Goal: Task Accomplishment & Management: Manage account settings

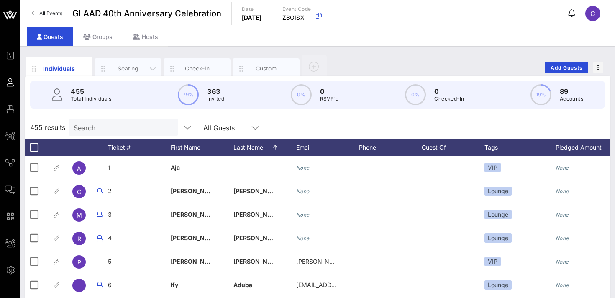
click at [129, 67] on div "Seating" at bounding box center [128, 68] width 37 height 8
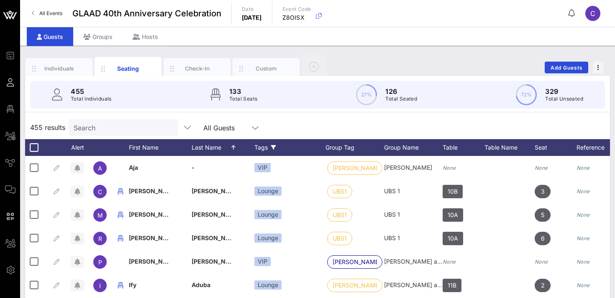
click at [260, 150] on div "Tags" at bounding box center [289, 147] width 71 height 17
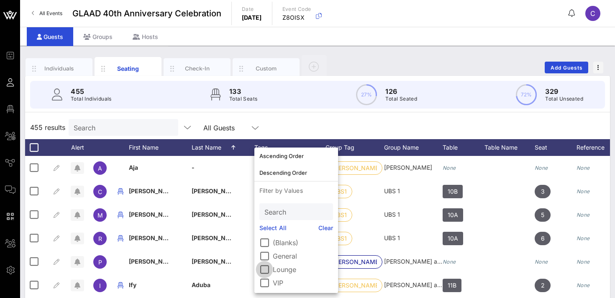
click at [265, 269] on div at bounding box center [264, 269] width 14 height 14
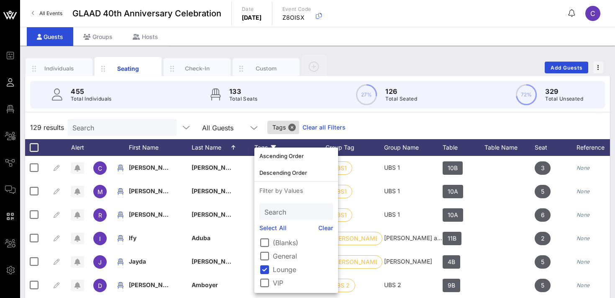
click at [354, 122] on div "129 results Search All Guests Tags Clear all Filters" at bounding box center [317, 127] width 585 height 23
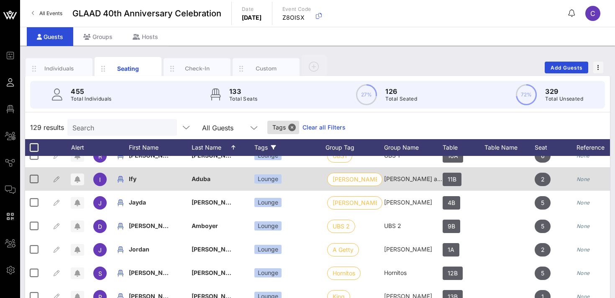
scroll to position [61, 0]
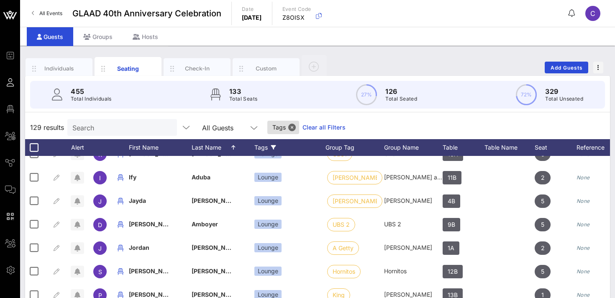
click at [115, 126] on input "Search" at bounding box center [121, 127] width 98 height 11
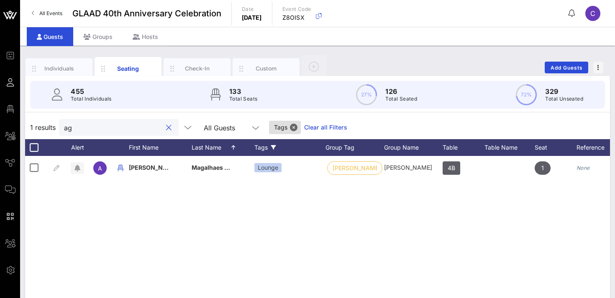
scroll to position [0, 0]
type input "a"
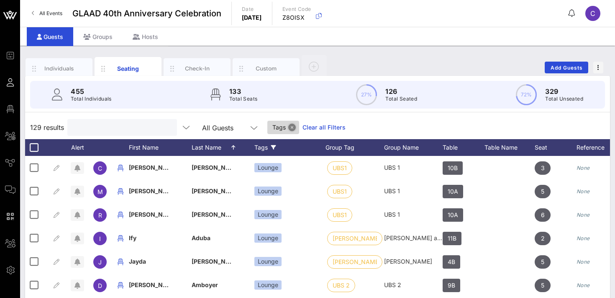
click at [288, 124] on button "Close" at bounding box center [292, 127] width 8 height 8
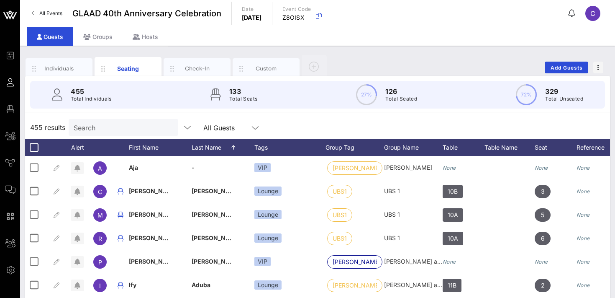
click at [106, 133] on div "Search" at bounding box center [123, 127] width 98 height 17
paste input "[PERSON_NAME]"
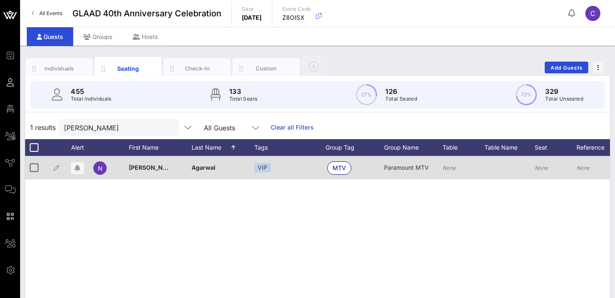
click at [452, 165] on icon "None" at bounding box center [449, 167] width 13 height 6
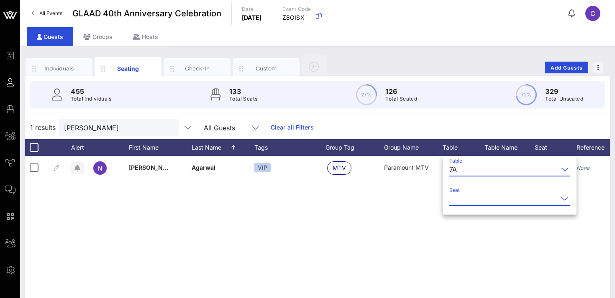
click at [457, 201] on input "Seat" at bounding box center [504, 198] width 109 height 13
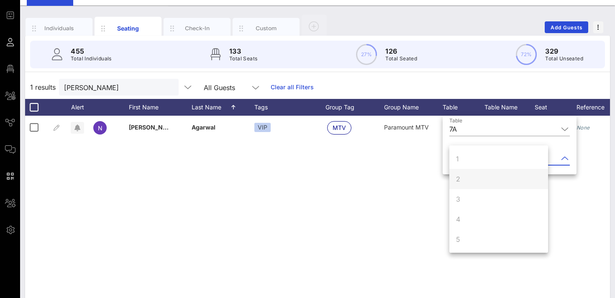
scroll to position [0, 0]
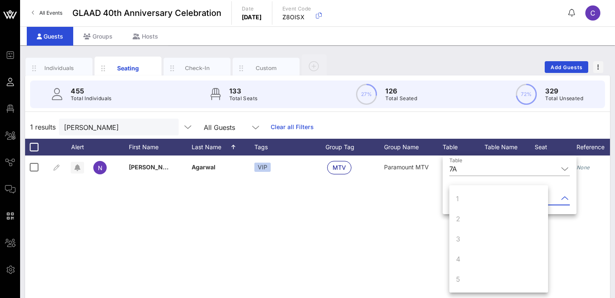
click at [424, 192] on div "N [PERSON_NAME] VIP MTV Paramount MTV None None None" at bounding box center [317, 280] width 585 height 251
click at [123, 130] on input "[PERSON_NAME]" at bounding box center [113, 126] width 98 height 11
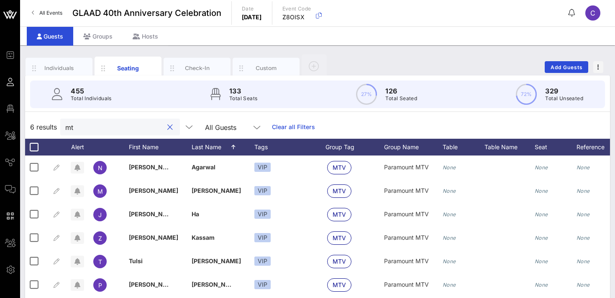
type input "mtv"
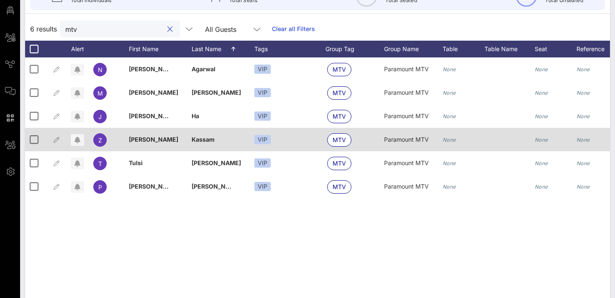
scroll to position [118, 0]
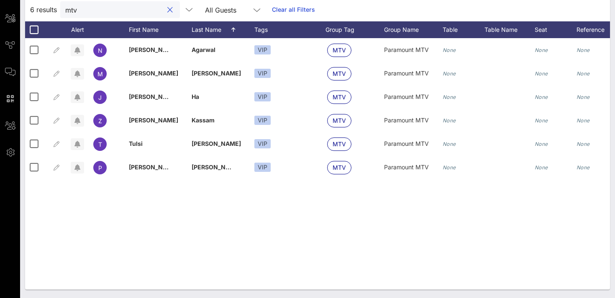
click at [167, 8] on button "clear icon" at bounding box center [169, 10] width 5 height 8
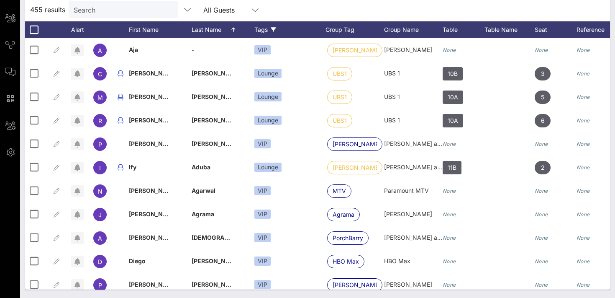
click at [261, 28] on div "Tags" at bounding box center [289, 29] width 71 height 17
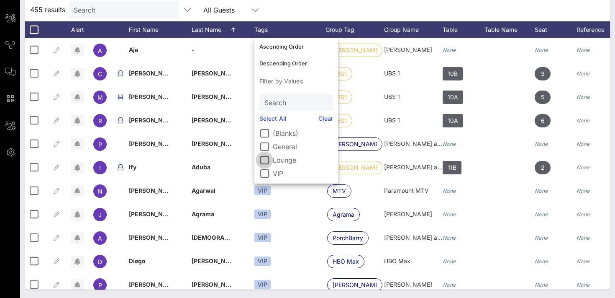
click at [264, 159] on div at bounding box center [264, 160] width 14 height 14
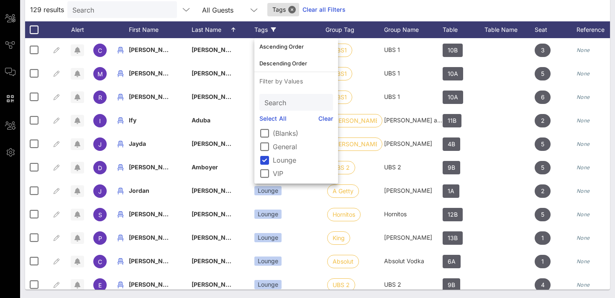
click at [371, 4] on div "129 results Search All Guests Tags Clear all Filters" at bounding box center [317, 9] width 585 height 23
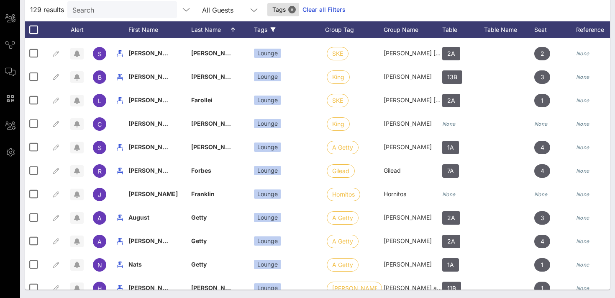
scroll to position [803, 0]
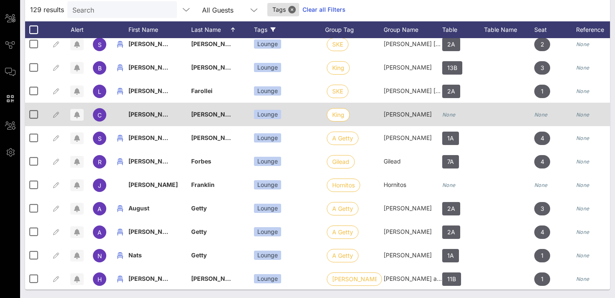
click at [452, 113] on icon "None" at bounding box center [448, 114] width 13 height 6
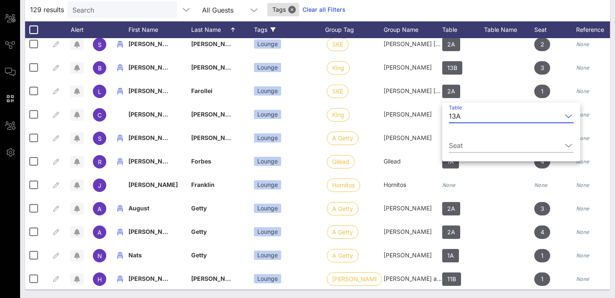
click at [461, 116] on div "13A" at bounding box center [505, 115] width 113 height 13
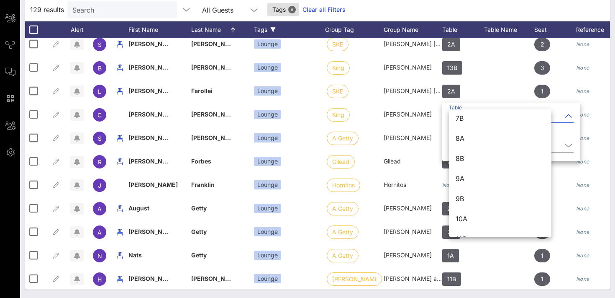
scroll to position [402, 0]
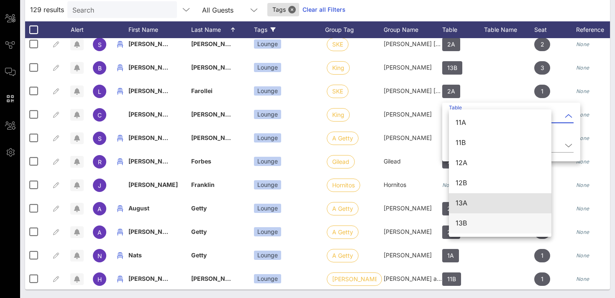
click at [461, 222] on div "13B" at bounding box center [500, 223] width 89 height 8
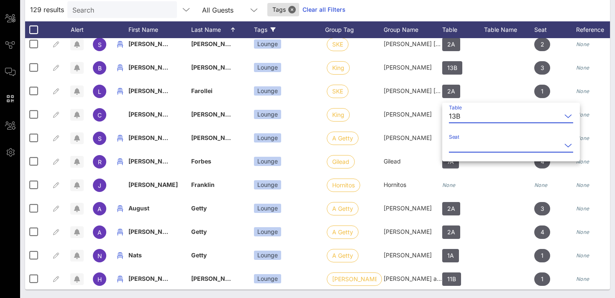
click at [458, 146] on input "Seat" at bounding box center [505, 145] width 113 height 13
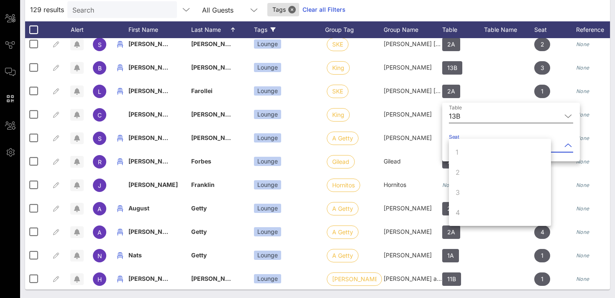
click at [468, 115] on input "Table" at bounding box center [513, 115] width 98 height 13
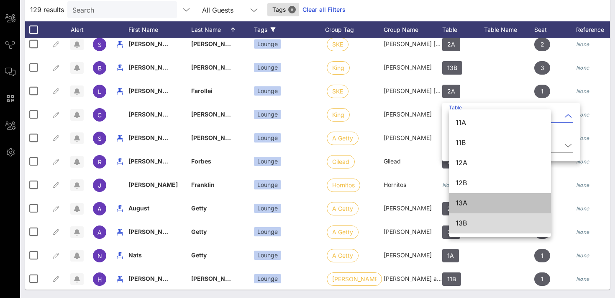
click at [461, 201] on div "13A" at bounding box center [500, 203] width 89 height 8
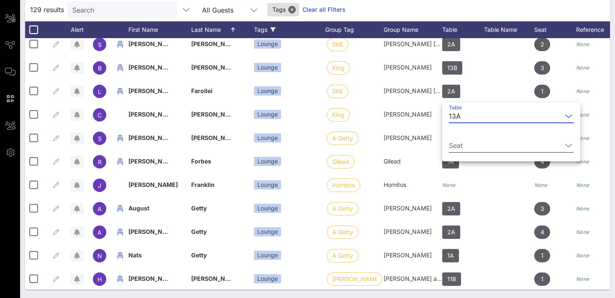
click at [464, 146] on input "Seat" at bounding box center [505, 145] width 113 height 13
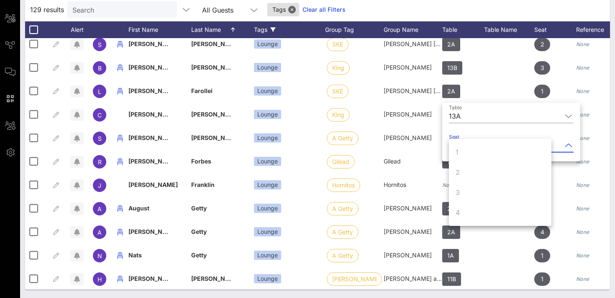
click at [479, 11] on div "129 results Search All Guests Tags Clear all Filters" at bounding box center [317, 9] width 585 height 23
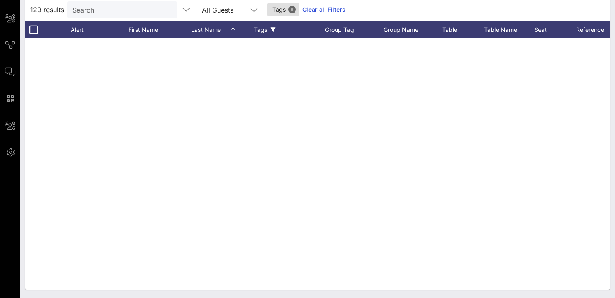
scroll to position [1639, 0]
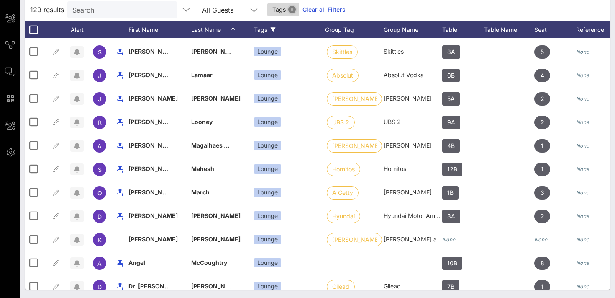
click at [288, 7] on button "Close" at bounding box center [292, 10] width 8 height 8
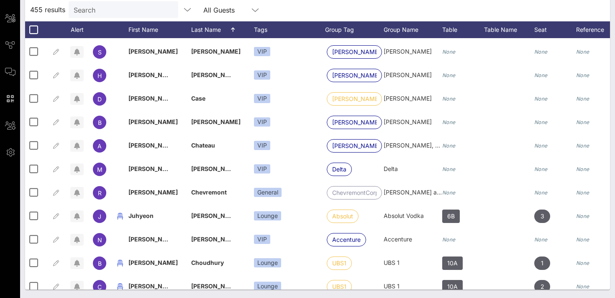
click at [113, 13] on input "Search" at bounding box center [123, 9] width 98 height 11
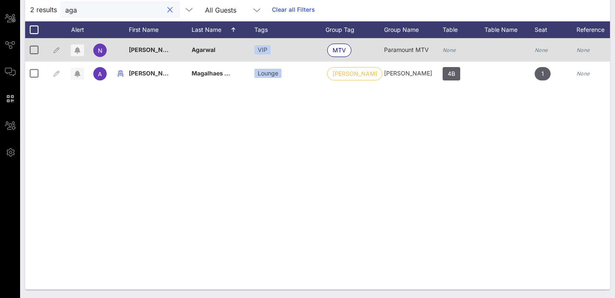
scroll to position [0, 38]
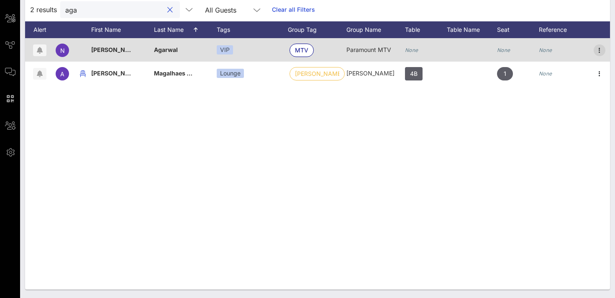
type input "aga"
click at [598, 52] on icon "button" at bounding box center [600, 50] width 10 height 10
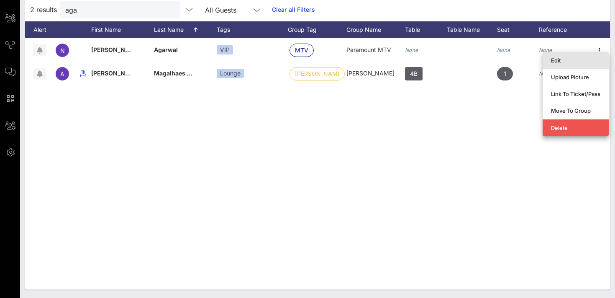
click at [567, 64] on div "Edit" at bounding box center [575, 60] width 49 height 13
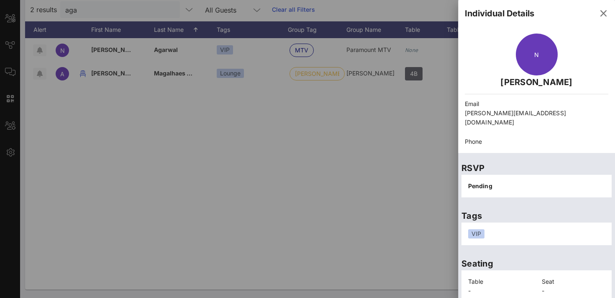
scroll to position [50, 0]
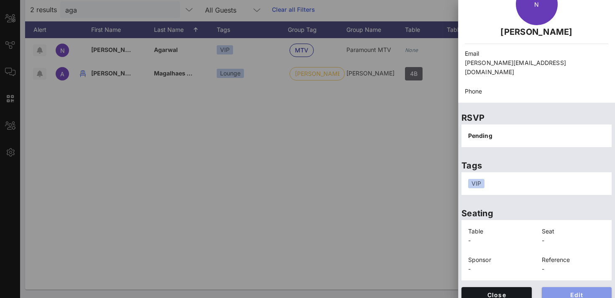
click at [565, 291] on span "Edit" at bounding box center [577, 294] width 57 height 7
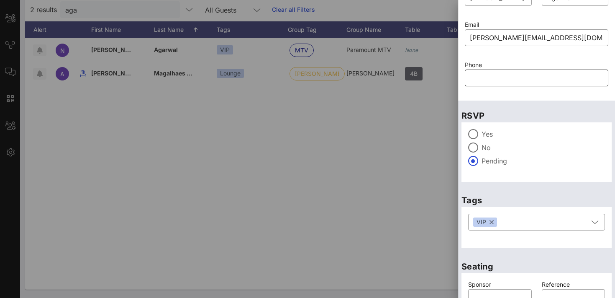
scroll to position [0, 0]
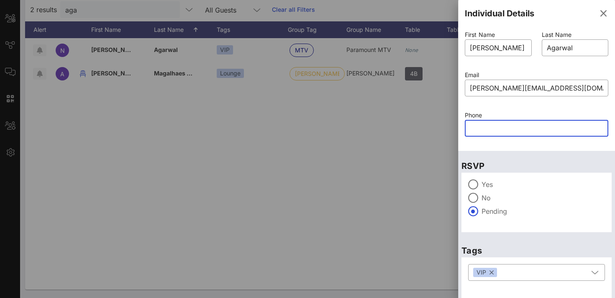
click at [496, 128] on input "text" at bounding box center [537, 127] width 134 height 13
paste input "[PHONE_NUMBER]"
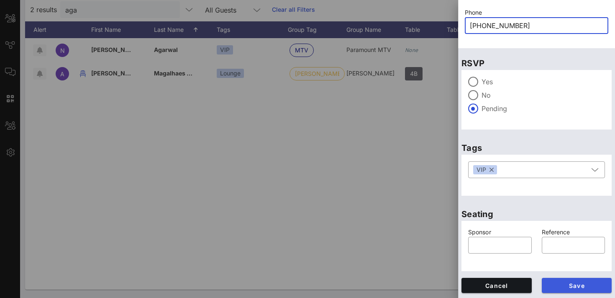
type input "[PHONE_NUMBER]"
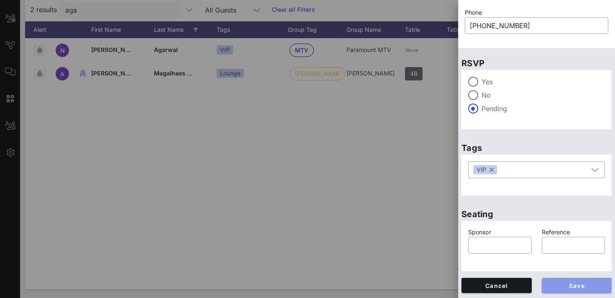
click at [564, 284] on span "Save" at bounding box center [577, 285] width 57 height 7
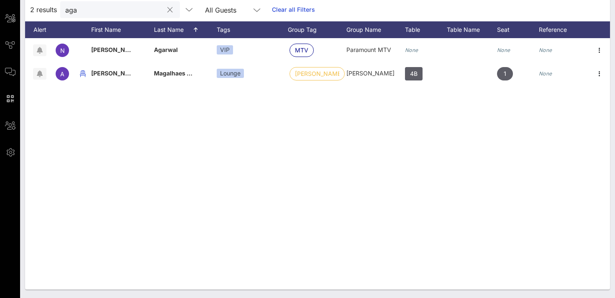
click at [106, 10] on input "aga" at bounding box center [114, 9] width 98 height 11
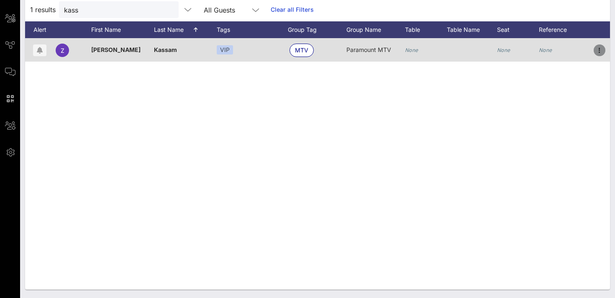
click at [600, 48] on icon "button" at bounding box center [600, 50] width 10 height 10
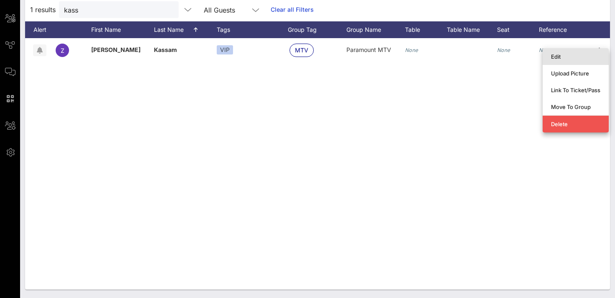
click at [573, 60] on div "Edit" at bounding box center [575, 56] width 49 height 13
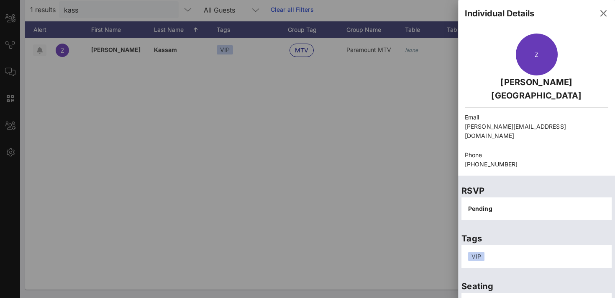
scroll to position [59, 0]
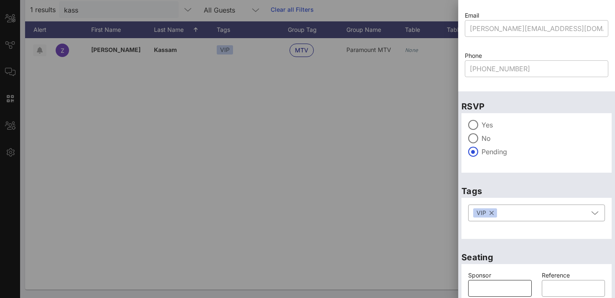
scroll to position [103, 0]
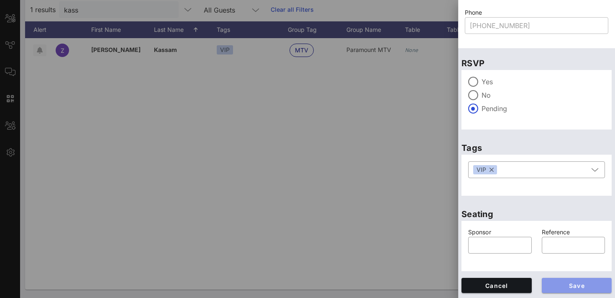
click at [575, 286] on span "Save" at bounding box center [577, 285] width 57 height 7
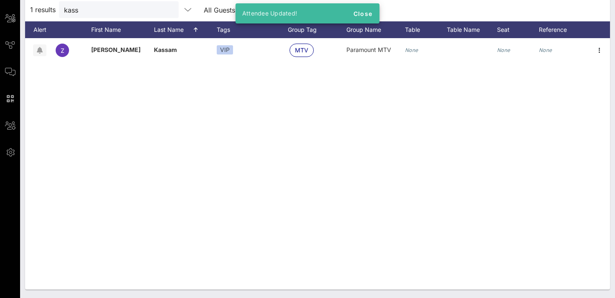
scroll to position [0, 0]
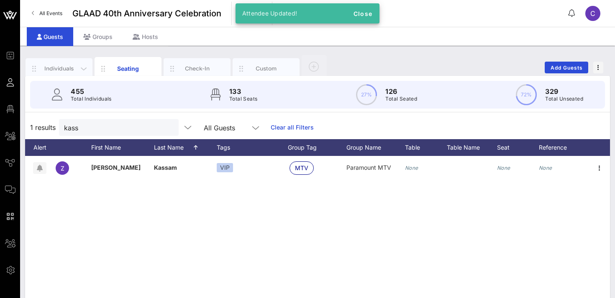
click at [66, 67] on div "Individuals" at bounding box center [59, 68] width 37 height 8
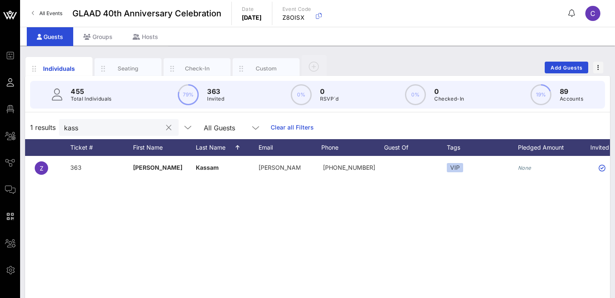
click at [113, 119] on div "kass" at bounding box center [113, 127] width 98 height 17
click at [107, 124] on input "kass" at bounding box center [113, 127] width 98 height 11
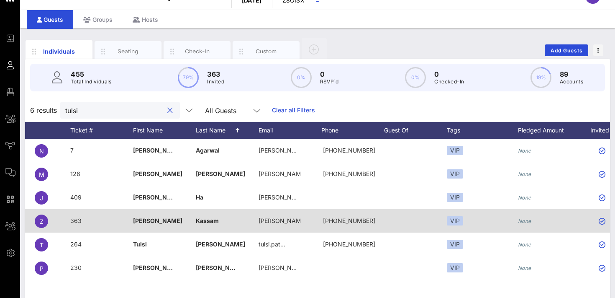
scroll to position [18, 0]
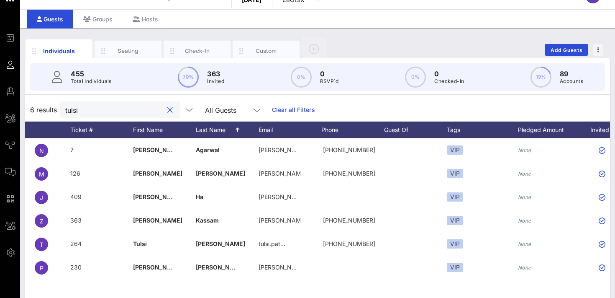
click at [105, 111] on input "tulsi" at bounding box center [114, 109] width 98 height 11
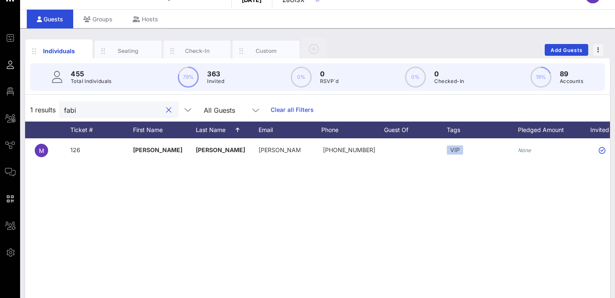
click at [103, 106] on input "fabi" at bounding box center [113, 109] width 98 height 11
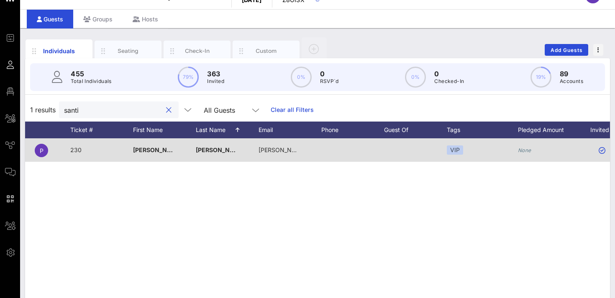
type input "santi"
click at [335, 149] on div at bounding box center [352, 149] width 63 height 23
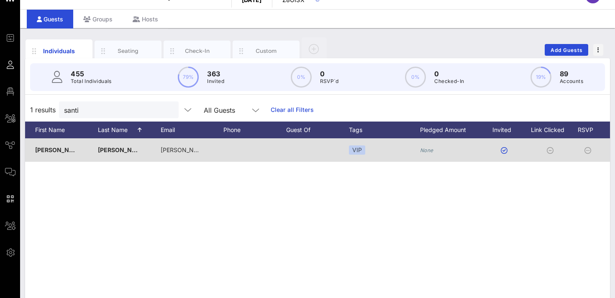
scroll to position [0, 197]
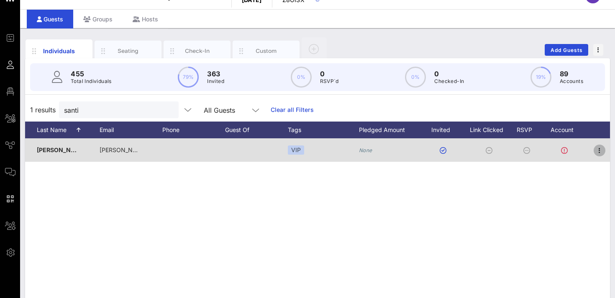
click at [598, 150] on icon "button" at bounding box center [600, 150] width 10 height 10
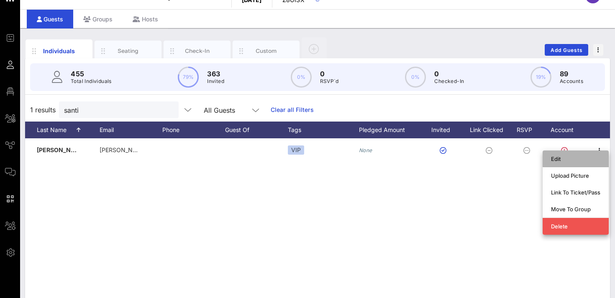
click at [572, 158] on div "Edit" at bounding box center [575, 158] width 49 height 7
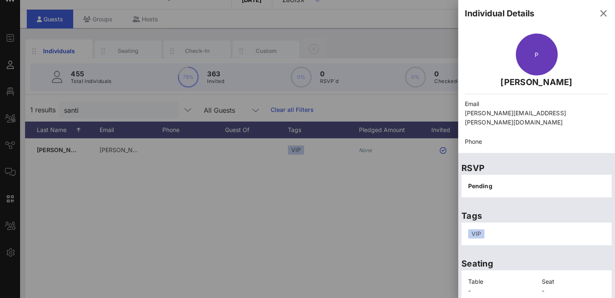
scroll to position [50, 0]
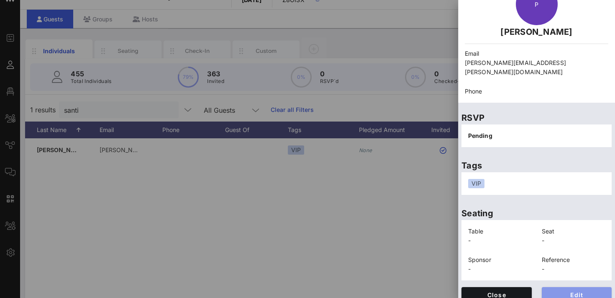
click at [564, 291] on span "Edit" at bounding box center [577, 294] width 57 height 7
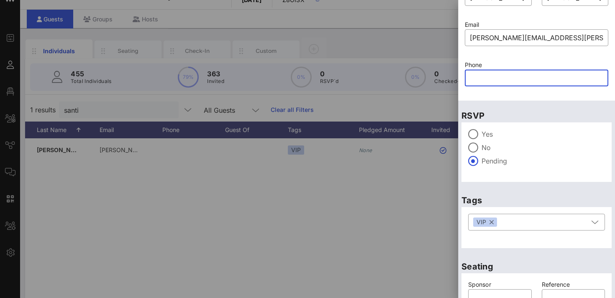
click at [495, 77] on input "text" at bounding box center [537, 77] width 134 height 13
paste input "[PHONE_NUMBER]"
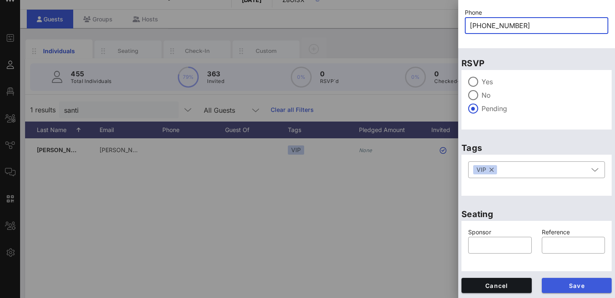
type input "[PHONE_NUMBER]"
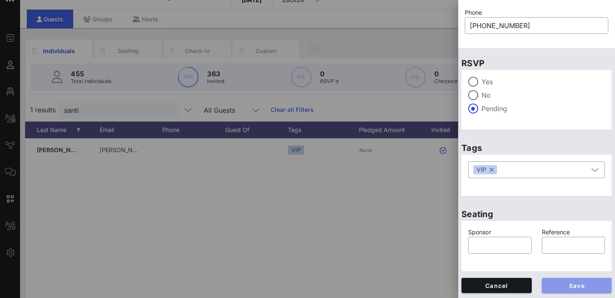
click at [574, 283] on span "Save" at bounding box center [577, 285] width 57 height 7
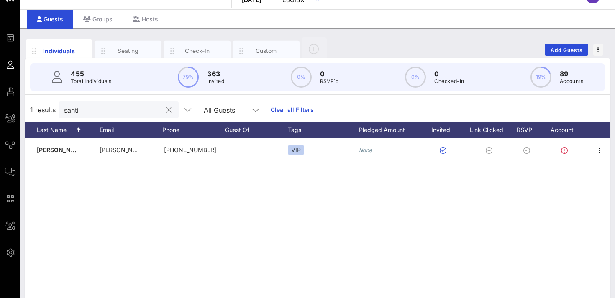
click at [118, 106] on input "santi" at bounding box center [113, 109] width 98 height 11
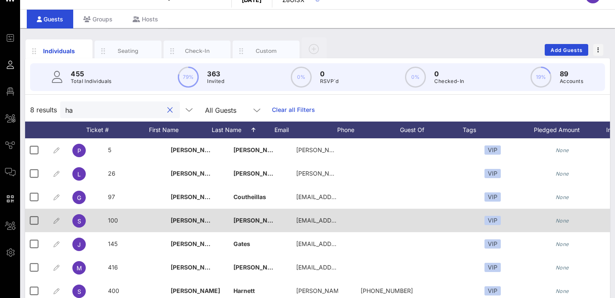
scroll to position [0, 0]
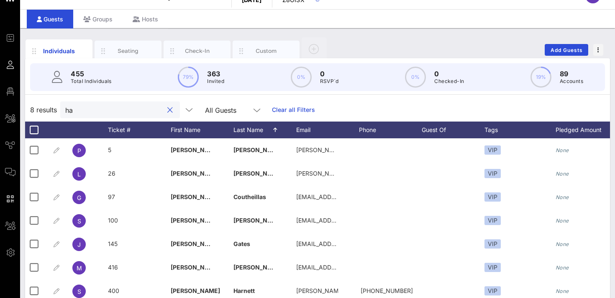
click at [113, 109] on input "ha" at bounding box center [114, 109] width 98 height 11
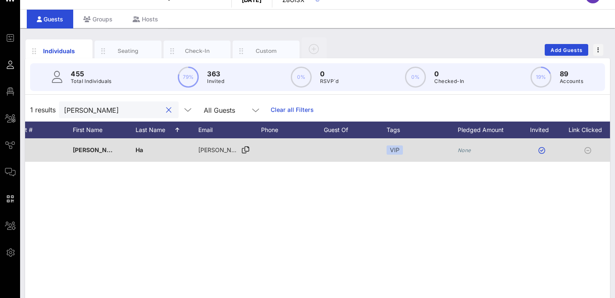
scroll to position [0, 197]
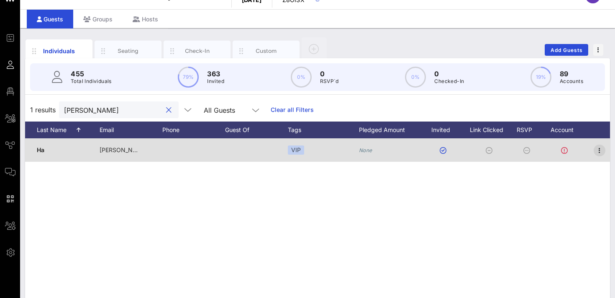
type input "[PERSON_NAME]"
click at [599, 148] on icon "button" at bounding box center [600, 150] width 10 height 10
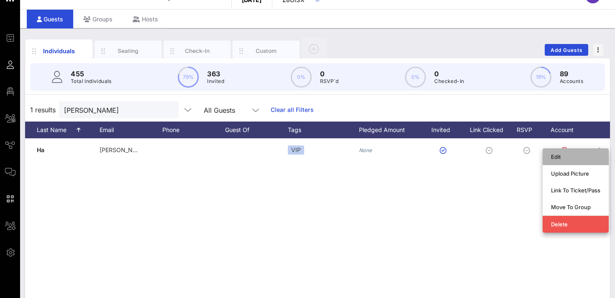
click at [568, 157] on div "Edit" at bounding box center [575, 156] width 49 height 7
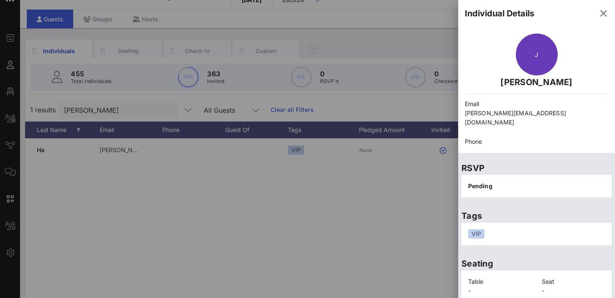
scroll to position [50, 0]
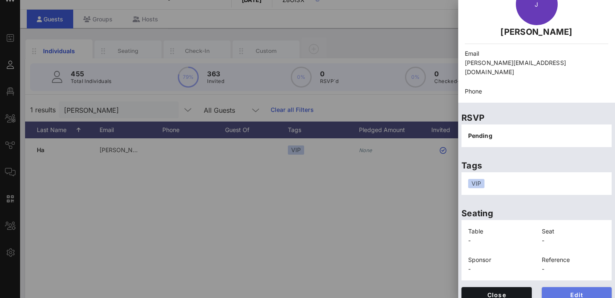
click at [559, 291] on span "Edit" at bounding box center [577, 294] width 57 height 7
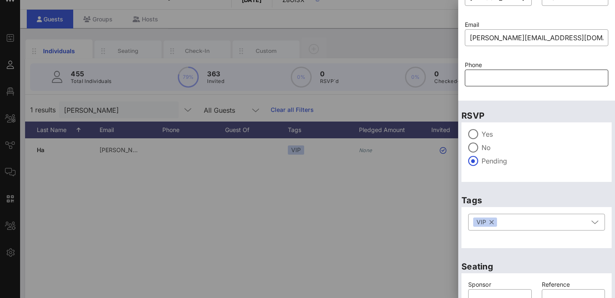
click at [489, 79] on input "text" at bounding box center [537, 77] width 134 height 13
paste input "[PHONE_NUMBER]"
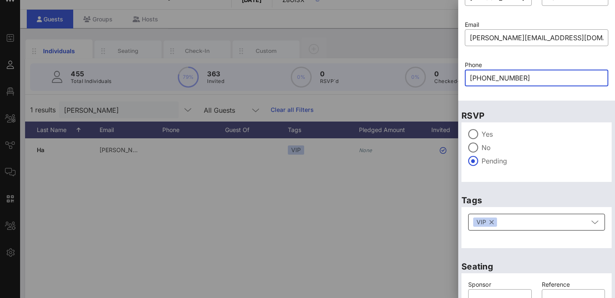
scroll to position [103, 0]
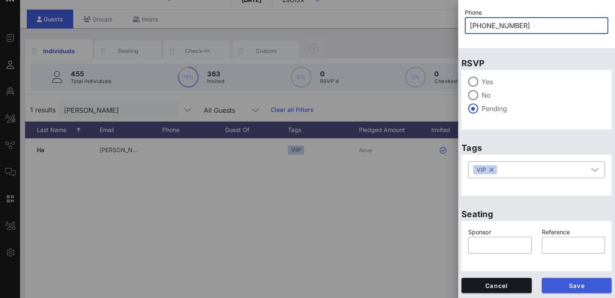
type input "[PHONE_NUMBER]"
click at [561, 283] on span "Save" at bounding box center [577, 285] width 57 height 7
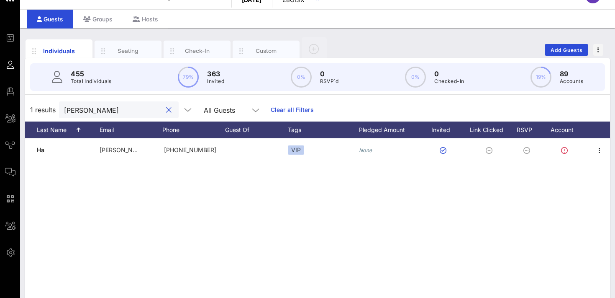
click at [101, 110] on input "[PERSON_NAME]" at bounding box center [113, 109] width 98 height 11
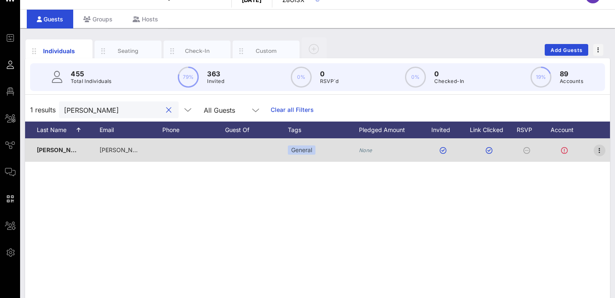
type input "[PERSON_NAME]"
click at [596, 150] on icon "button" at bounding box center [600, 150] width 10 height 10
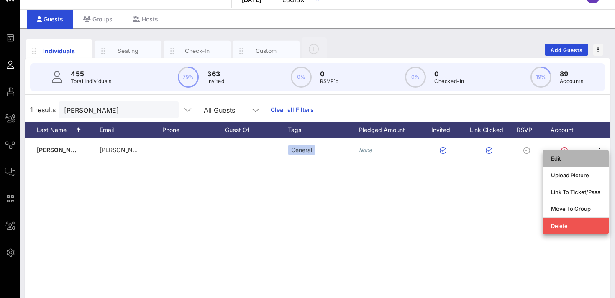
click at [580, 158] on div "Edit" at bounding box center [575, 158] width 49 height 7
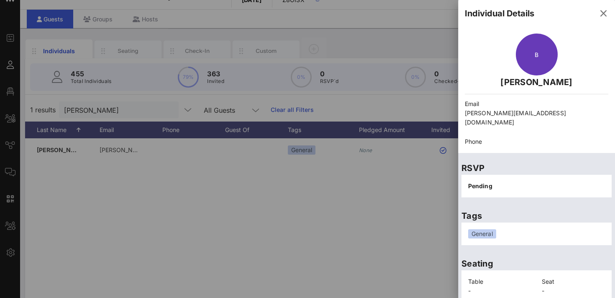
scroll to position [50, 0]
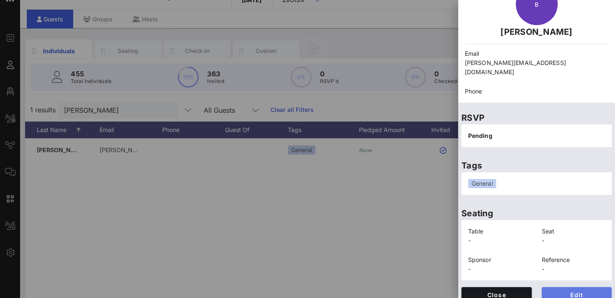
click at [571, 289] on button "Edit" at bounding box center [577, 294] width 70 height 15
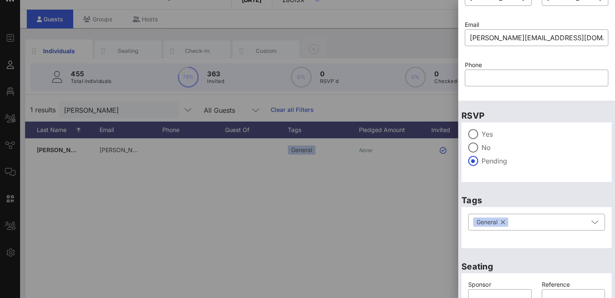
scroll to position [0, 0]
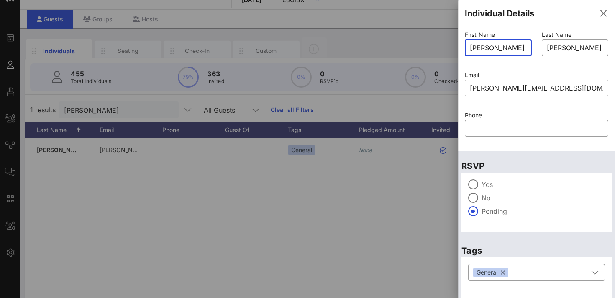
click at [508, 47] on input "[PERSON_NAME]" at bounding box center [498, 47] width 57 height 13
type input "Brandonn"
paste input "Brandonn St. Regis"
click at [576, 47] on input "Brandonn St. Regis" at bounding box center [575, 47] width 57 height 13
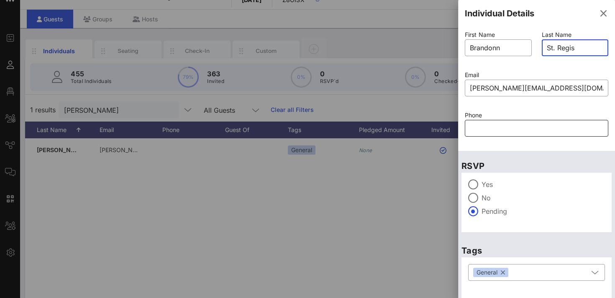
scroll to position [103, 0]
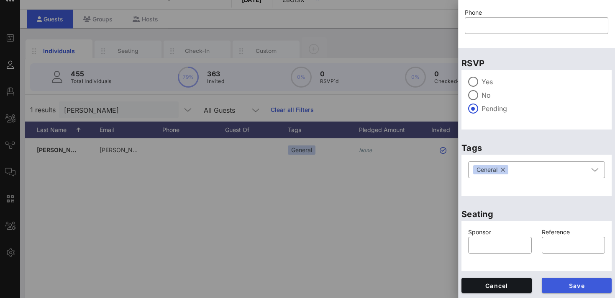
type input "St. Regis"
click at [579, 290] on button "Save" at bounding box center [577, 284] width 70 height 15
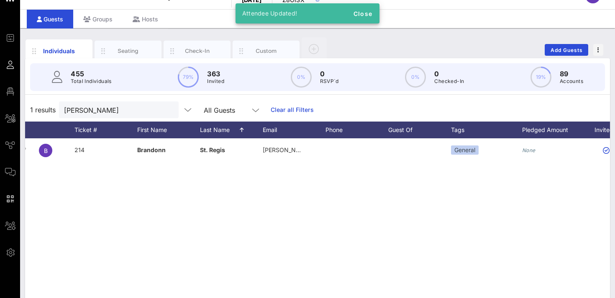
scroll to position [0, 0]
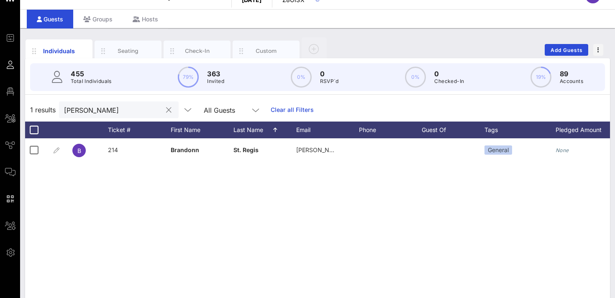
click at [100, 110] on input "[PERSON_NAME]" at bounding box center [113, 109] width 98 height 11
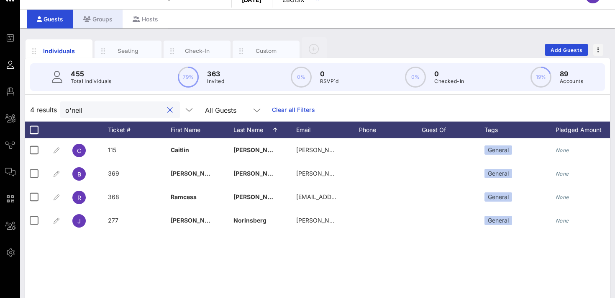
type input "o'neil"
click at [104, 21] on div "Groups" at bounding box center [97, 19] width 49 height 19
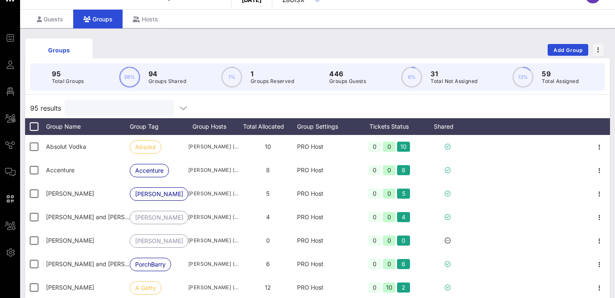
click at [101, 108] on input "text" at bounding box center [118, 108] width 98 height 11
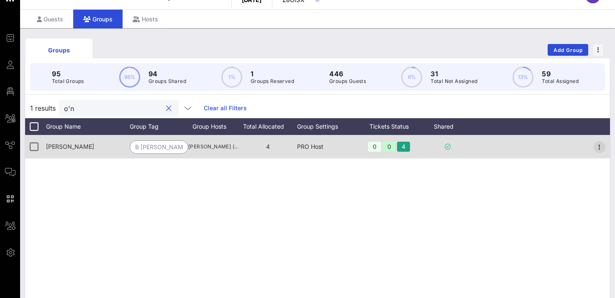
type input "o'n"
click at [599, 144] on icon "button" at bounding box center [600, 147] width 10 height 10
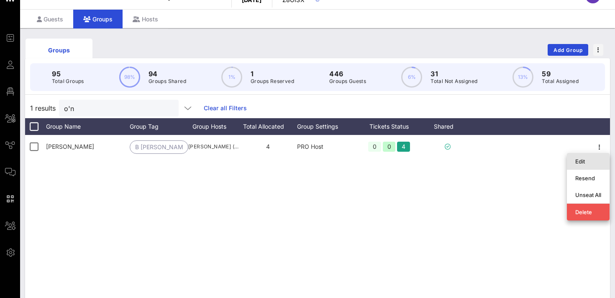
click at [593, 163] on div "Edit" at bounding box center [588, 161] width 26 height 7
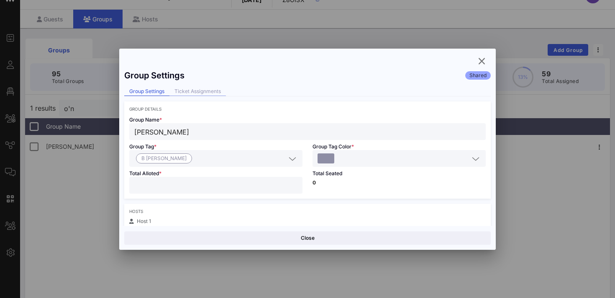
click at [210, 91] on div "Ticket Assignments" at bounding box center [198, 91] width 57 height 9
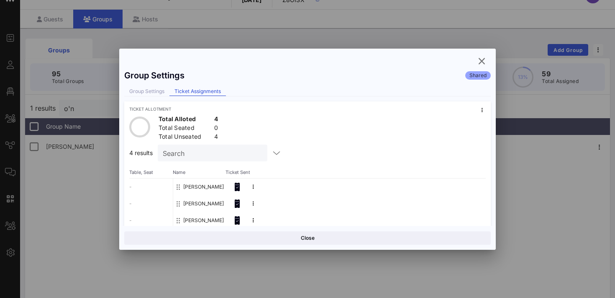
scroll to position [38, 0]
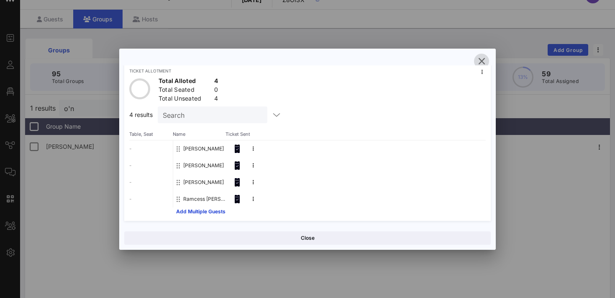
click at [484, 59] on icon "button" at bounding box center [482, 61] width 10 height 10
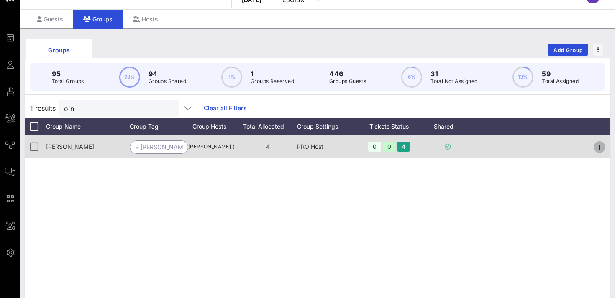
click at [601, 144] on icon "button" at bounding box center [600, 147] width 10 height 10
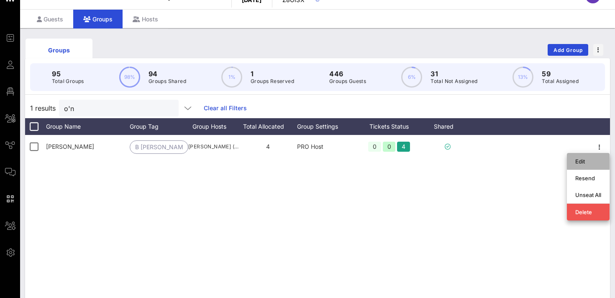
click at [584, 164] on div "Edit" at bounding box center [588, 160] width 26 height 13
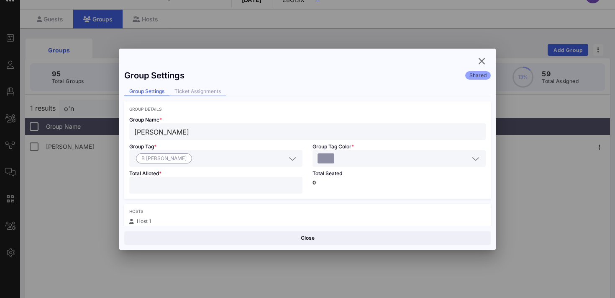
click at [214, 87] on div "Ticket Assignments" at bounding box center [198, 91] width 57 height 9
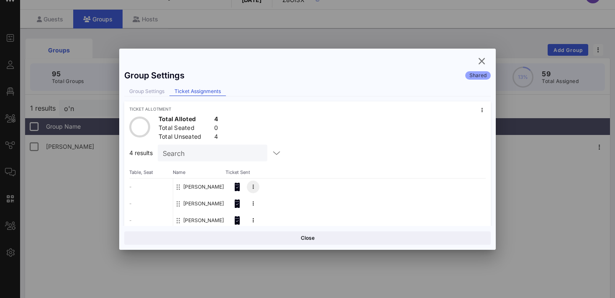
click at [253, 190] on button at bounding box center [253, 186] width 13 height 13
click at [481, 62] on icon "button" at bounding box center [482, 61] width 10 height 10
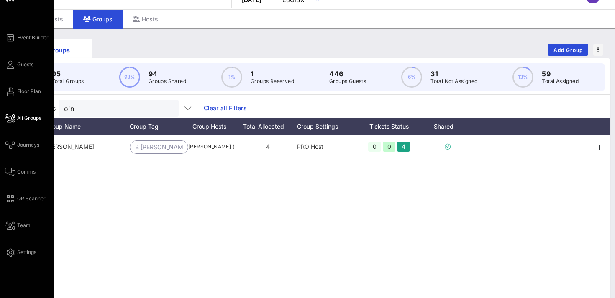
click at [27, 116] on span "All Groups" at bounding box center [29, 118] width 24 height 8
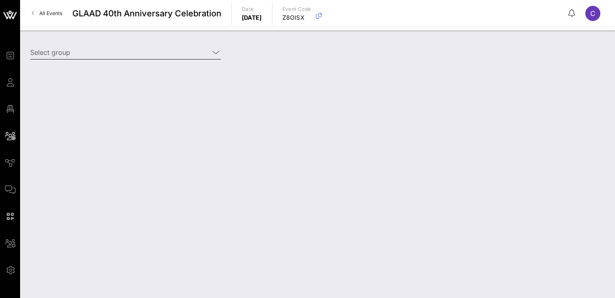
click at [106, 54] on input "Select group" at bounding box center [119, 52] width 179 height 13
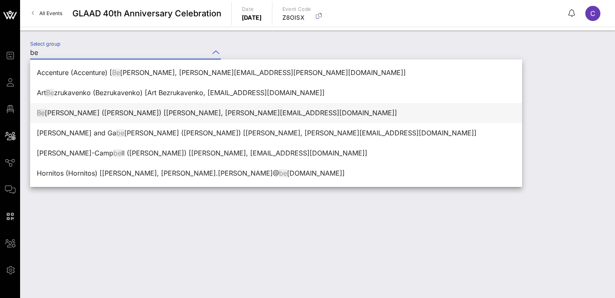
click at [115, 104] on div "Be nnitta [PERSON_NAME] ([PERSON_NAME]) [[PERSON_NAME], [PERSON_NAME][EMAIL_ADD…" at bounding box center [276, 113] width 479 height 18
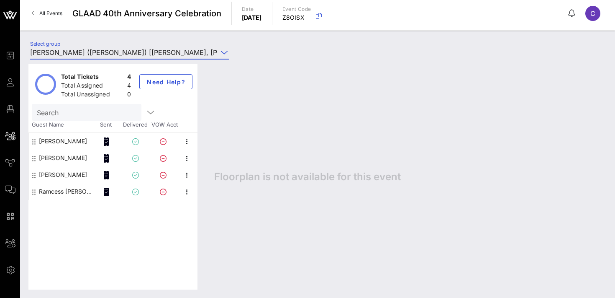
type input "[PERSON_NAME] ([PERSON_NAME]) [[PERSON_NAME], [PERSON_NAME][EMAIL_ADDRESS][DOMA…"
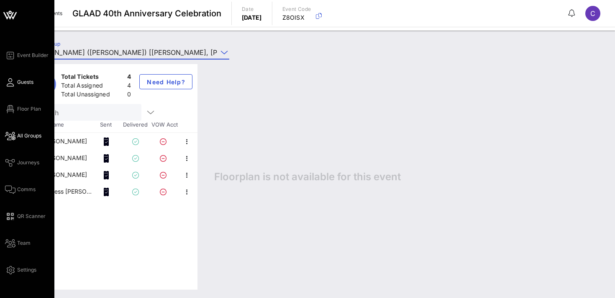
click at [21, 80] on span "Guests" at bounding box center [25, 82] width 16 height 8
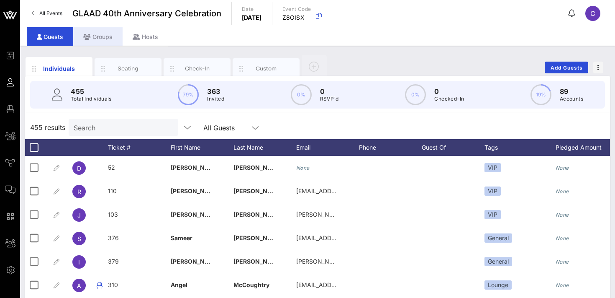
click at [95, 36] on div "Groups" at bounding box center [97, 36] width 49 height 19
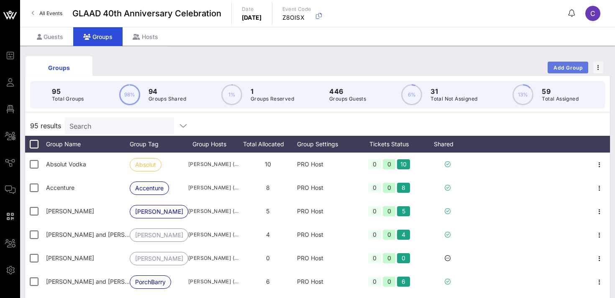
click at [566, 66] on span "Add Group" at bounding box center [568, 67] width 30 height 6
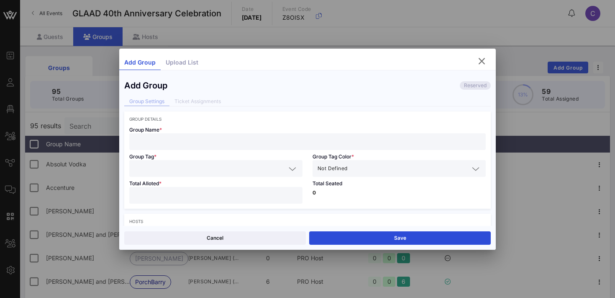
click at [235, 142] on input "text" at bounding box center [307, 141] width 347 height 11
type input "[PERSON_NAME]"
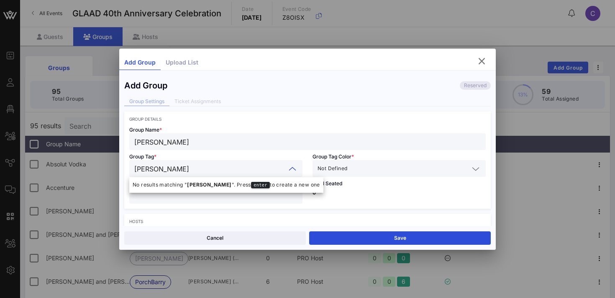
type input "[PERSON_NAME]"
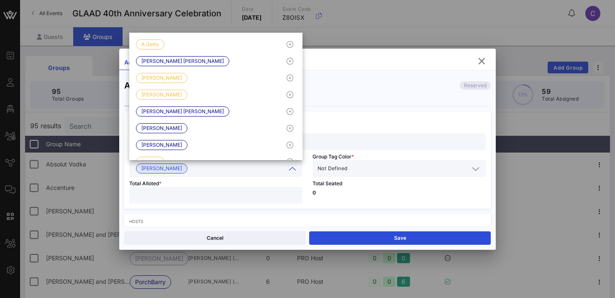
click at [387, 172] on input "text" at bounding box center [409, 168] width 120 height 11
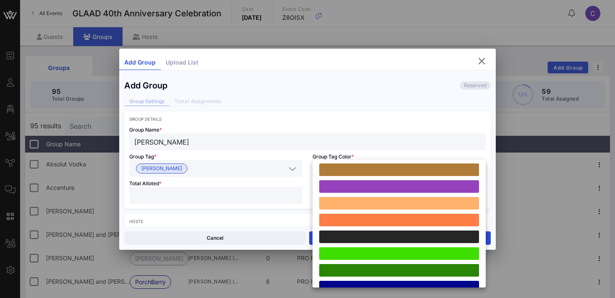
scroll to position [231, 0]
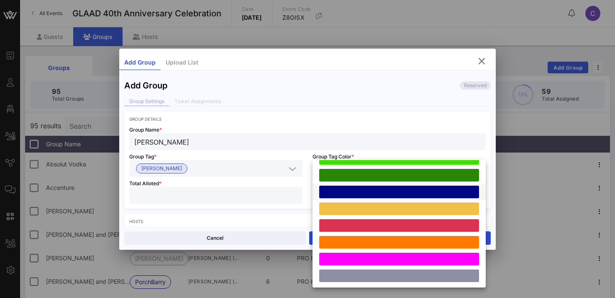
click at [379, 195] on div at bounding box center [399, 191] width 160 height 13
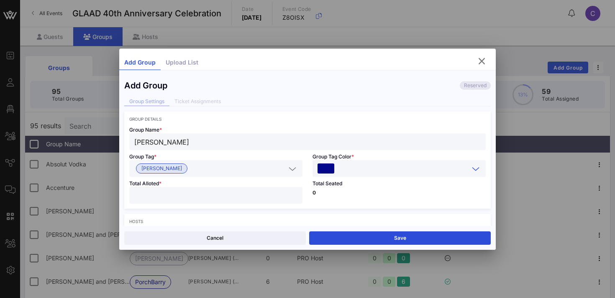
click at [282, 195] on input "number" at bounding box center [215, 195] width 163 height 11
click at [294, 193] on input "*" at bounding box center [215, 195] width 163 height 11
type input "*"
click at [294, 193] on input "*" at bounding box center [215, 195] width 163 height 11
click at [347, 193] on p "0" at bounding box center [399, 192] width 173 height 5
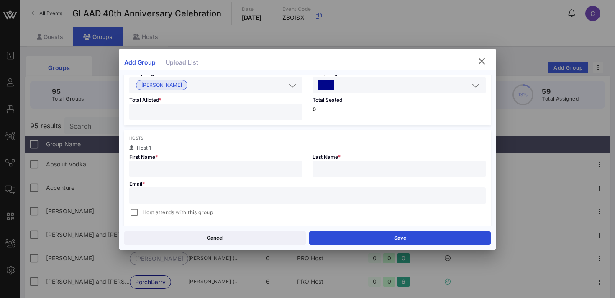
scroll to position [109, 0]
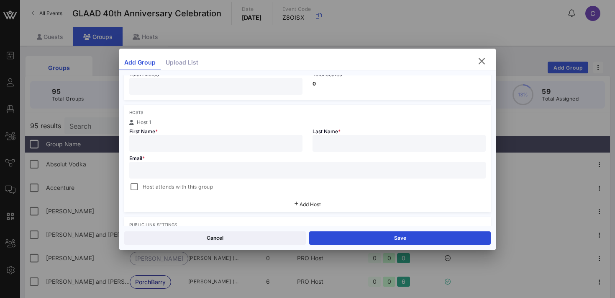
click at [240, 172] on input "text" at bounding box center [307, 169] width 347 height 11
paste input "[EMAIL_ADDRESS][DOMAIN_NAME]"
type input "[EMAIL_ADDRESS][DOMAIN_NAME]"
click at [166, 139] on input "text" at bounding box center [215, 143] width 163 height 11
type input "[PERSON_NAME]"
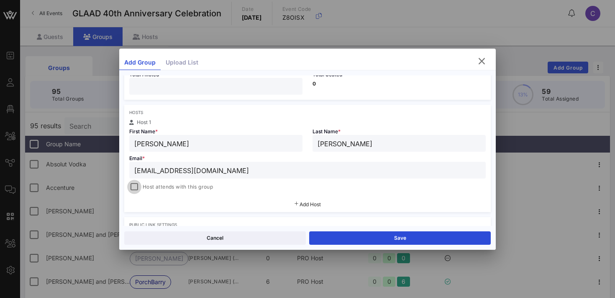
type input "[PERSON_NAME]"
click at [138, 187] on div at bounding box center [134, 187] width 12 height 12
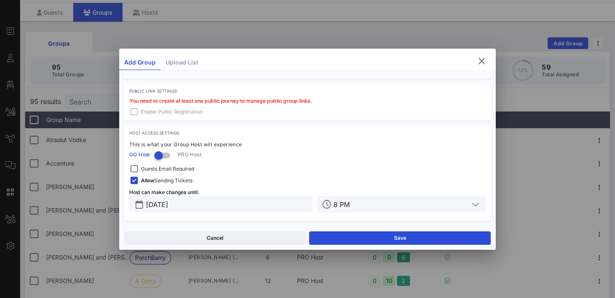
scroll to position [26, 0]
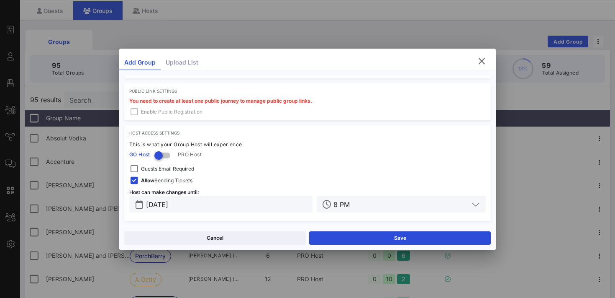
click at [179, 167] on span "Guests Email Required" at bounding box center [167, 168] width 53 height 8
click at [258, 201] on input "[DATE]" at bounding box center [227, 203] width 162 height 11
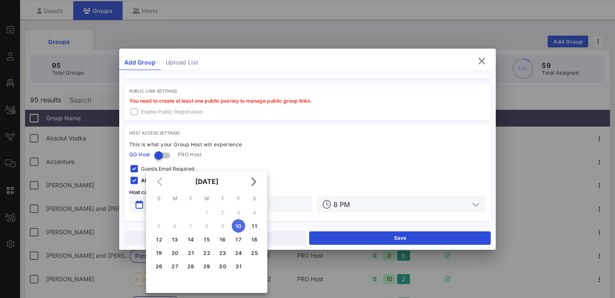
click at [363, 204] on input "8 PM" at bounding box center [402, 203] width 136 height 11
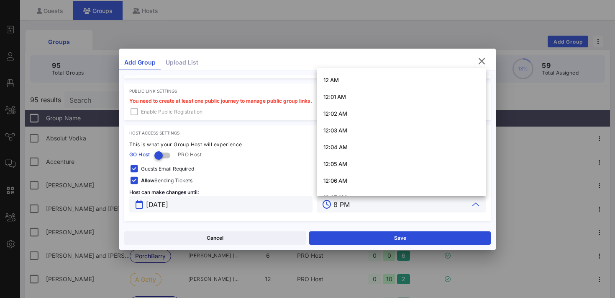
click at [245, 200] on input "[DATE]" at bounding box center [227, 203] width 162 height 11
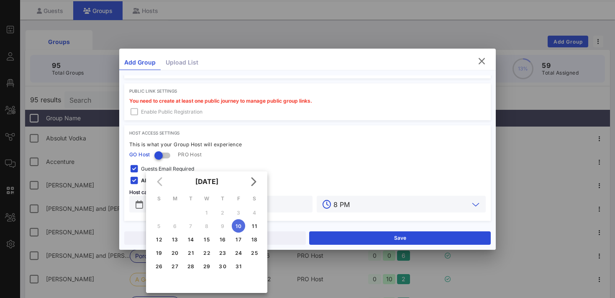
click at [336, 204] on input "8 PM" at bounding box center [402, 203] width 136 height 11
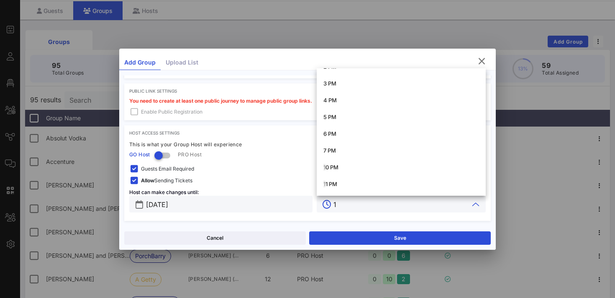
scroll to position [0, 0]
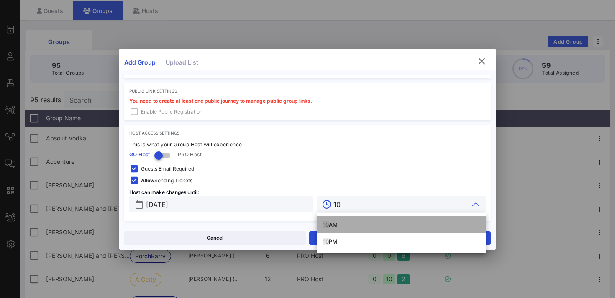
click at [346, 219] on div "10 AM" at bounding box center [402, 224] width 156 height 13
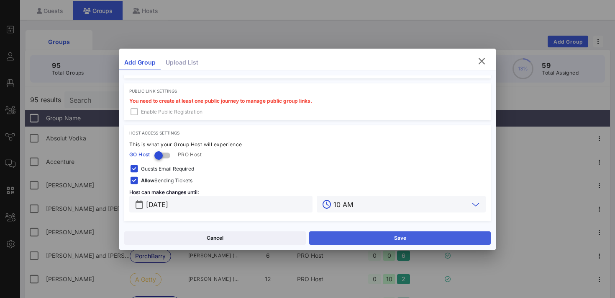
type input "10 AM"
click at [352, 238] on button "Save" at bounding box center [400, 237] width 182 height 13
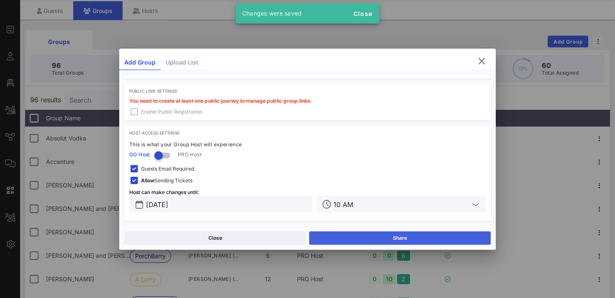
click at [352, 238] on button "Share" at bounding box center [400, 237] width 182 height 13
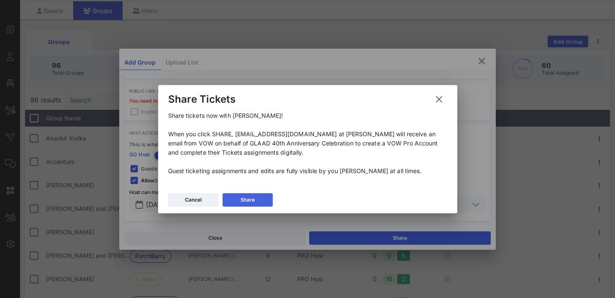
click at [253, 195] on div "Share" at bounding box center [248, 199] width 14 height 8
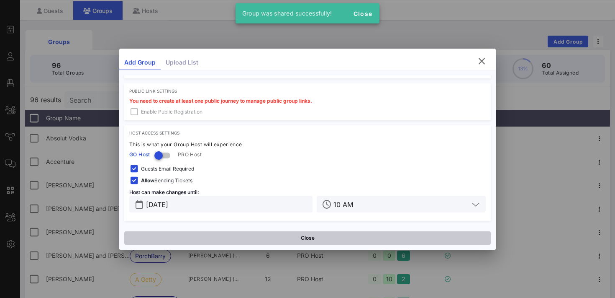
click at [264, 244] on button "Close" at bounding box center [307, 237] width 367 height 13
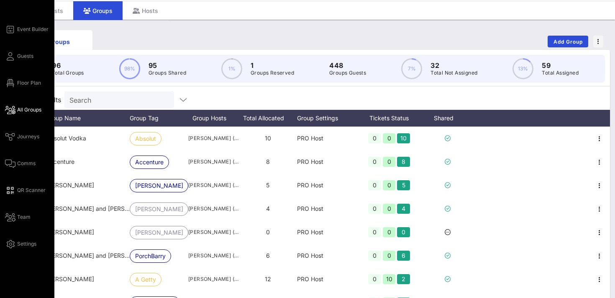
click at [31, 112] on span "All Groups" at bounding box center [29, 110] width 24 height 8
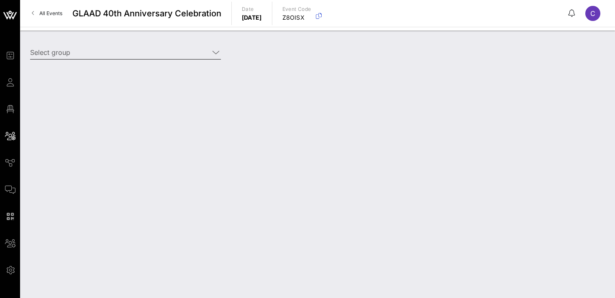
click at [89, 49] on input "Select group" at bounding box center [119, 52] width 179 height 13
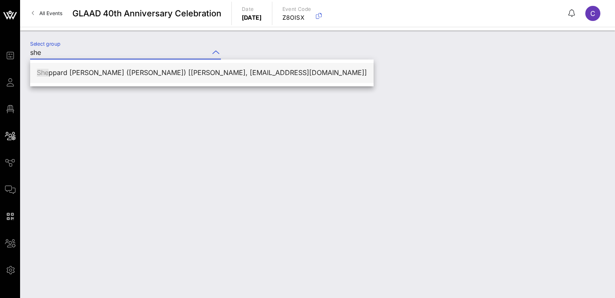
click at [95, 74] on div "She ppard [PERSON_NAME] ([PERSON_NAME]) [[PERSON_NAME], [PERSON_NAME][EMAIL_ADD…" at bounding box center [202, 73] width 330 height 8
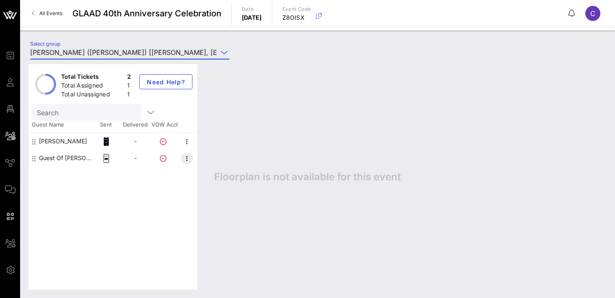
type input "[PERSON_NAME] ([PERSON_NAME]) [[PERSON_NAME], [EMAIL_ADDRESS][DOMAIN_NAME]]"
click at [187, 158] on icon "button" at bounding box center [187, 158] width 10 height 10
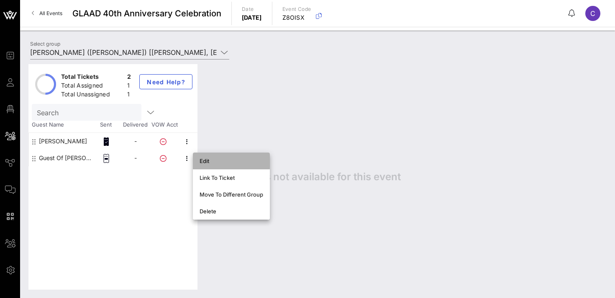
click at [202, 161] on div "Edit" at bounding box center [232, 160] width 64 height 7
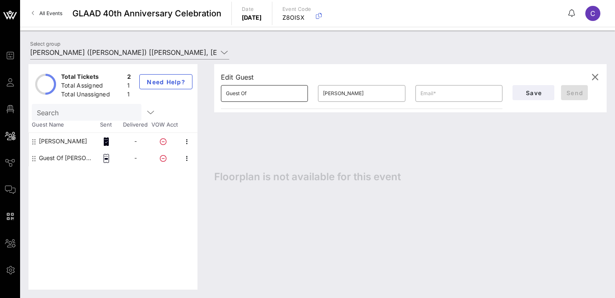
click at [269, 95] on input "Guest Of" at bounding box center [264, 93] width 77 height 13
type input "Eon"
paste input "[EMAIL_ADDRESS][DOMAIN_NAME]"
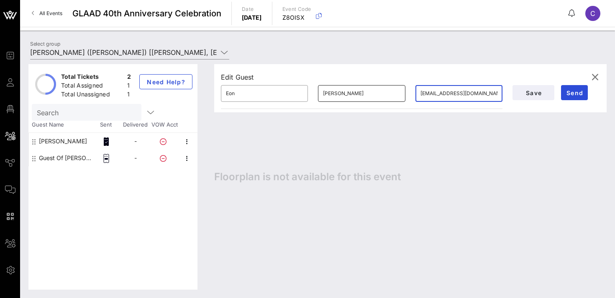
type input "[EMAIL_ADDRESS][DOMAIN_NAME]"
click at [358, 90] on input "[PERSON_NAME]" at bounding box center [361, 93] width 77 height 13
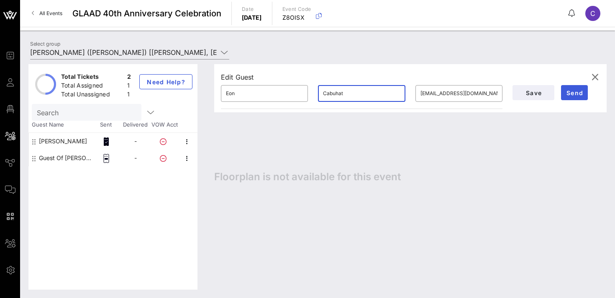
type input "Cabuhat"
click at [570, 95] on span "Send" at bounding box center [575, 92] width 20 height 7
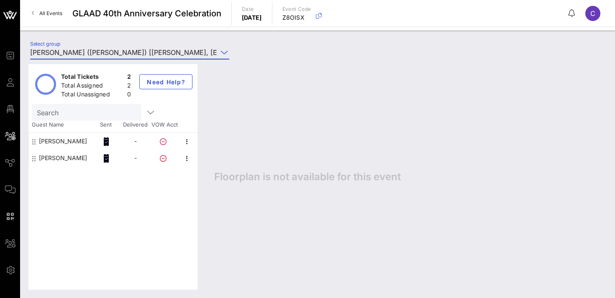
click at [72, 54] on input "[PERSON_NAME] ([PERSON_NAME]) [[PERSON_NAME], [EMAIL_ADDRESS][DOMAIN_NAME]]" at bounding box center [124, 52] width 188 height 13
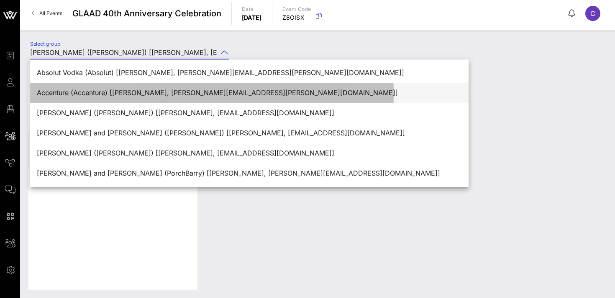
click at [84, 90] on div "Accenture (Accenture) [[PERSON_NAME], [PERSON_NAME][EMAIL_ADDRESS][PERSON_NAME]…" at bounding box center [249, 93] width 425 height 8
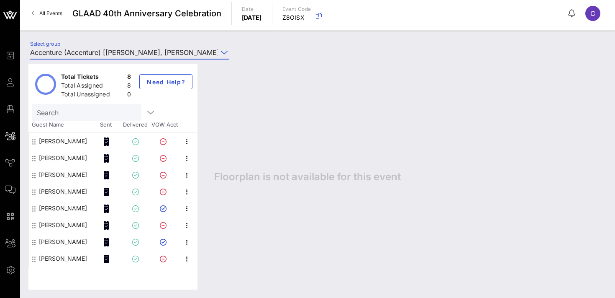
click at [92, 51] on input "Accenture (Accenture) [[PERSON_NAME], [PERSON_NAME][EMAIL_ADDRESS][PERSON_NAME]…" at bounding box center [124, 52] width 188 height 13
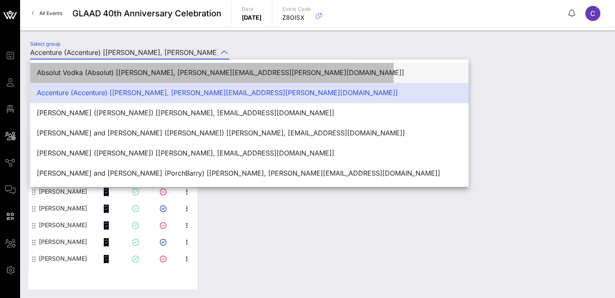
click at [99, 71] on div "Absolut Vodka (Absolut) [[PERSON_NAME], [PERSON_NAME][EMAIL_ADDRESS][PERSON_NAM…" at bounding box center [249, 73] width 425 height 8
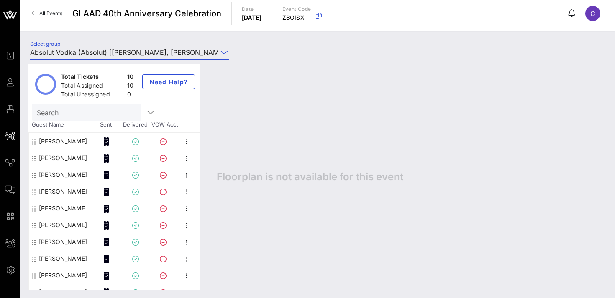
click at [117, 53] on input "Absolut Vodka (Absolut) [[PERSON_NAME], [PERSON_NAME][EMAIL_ADDRESS][PERSON_NAM…" at bounding box center [124, 52] width 188 height 13
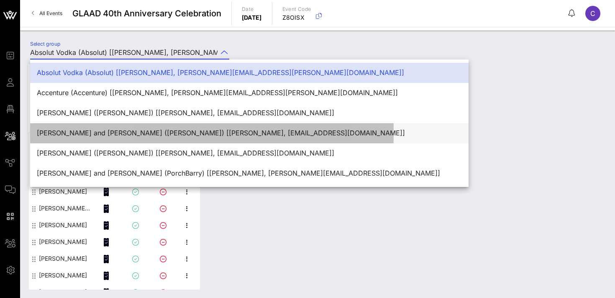
click at [121, 138] on div "[PERSON_NAME] and [PERSON_NAME] ([PERSON_NAME]) [[PERSON_NAME], [EMAIL_ADDRESS]…" at bounding box center [249, 133] width 425 height 18
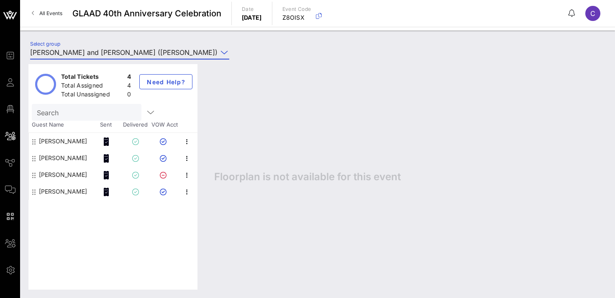
click at [128, 53] on input "[PERSON_NAME] and [PERSON_NAME] ([PERSON_NAME]) [[PERSON_NAME], [EMAIL_ADDRESS]…" at bounding box center [124, 52] width 188 height 13
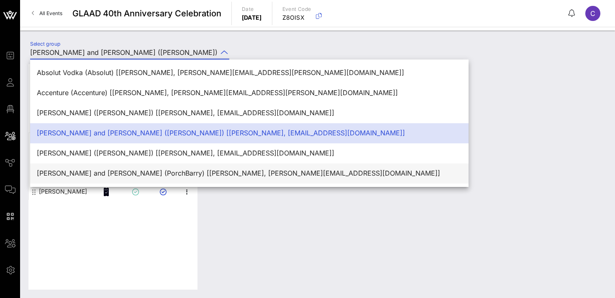
click at [140, 171] on div "[PERSON_NAME] and [PERSON_NAME] (PorchBarry) [[PERSON_NAME], [PERSON_NAME][EMAI…" at bounding box center [249, 173] width 425 height 8
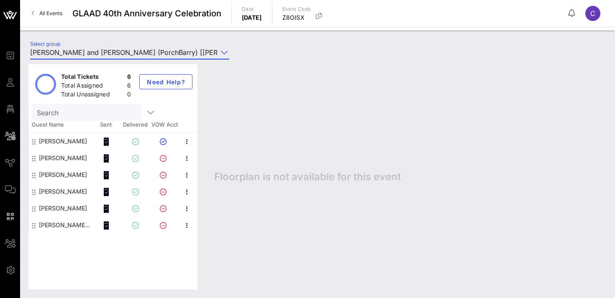
click at [113, 51] on input "[PERSON_NAME] and [PERSON_NAME] (PorchBarry) [[PERSON_NAME], [PERSON_NAME][EMAI…" at bounding box center [124, 52] width 188 height 13
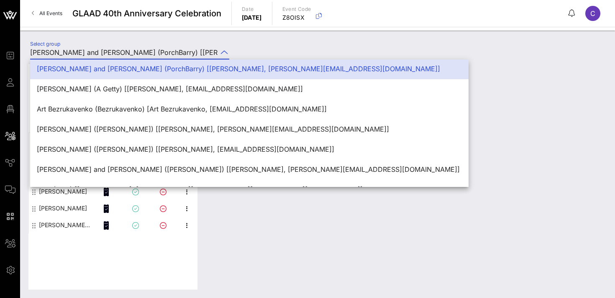
scroll to position [110, 0]
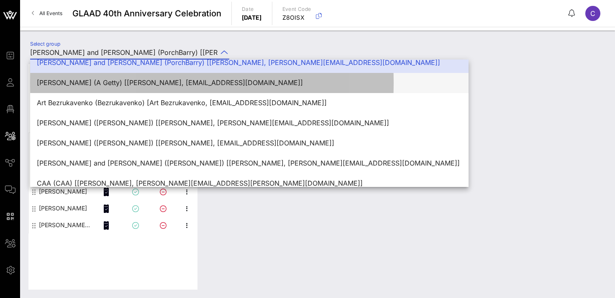
click at [122, 86] on div "[PERSON_NAME] (A Getty) [[PERSON_NAME], [EMAIL_ADDRESS][DOMAIN_NAME]]" at bounding box center [249, 83] width 425 height 8
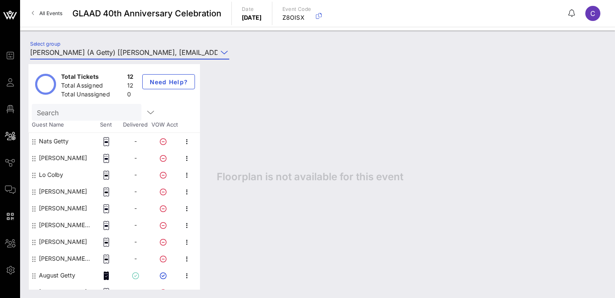
click at [165, 53] on input "[PERSON_NAME] (A Getty) [[PERSON_NAME], [EMAIL_ADDRESS][DOMAIN_NAME]]" at bounding box center [124, 52] width 188 height 13
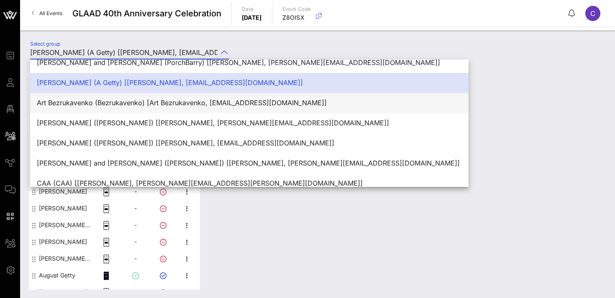
click at [148, 102] on div "Art Bezrukavenko (Bezrukavenko) [Art Bezrukavenko, [EMAIL_ADDRESS][DOMAIN_NAME]]" at bounding box center [249, 103] width 425 height 8
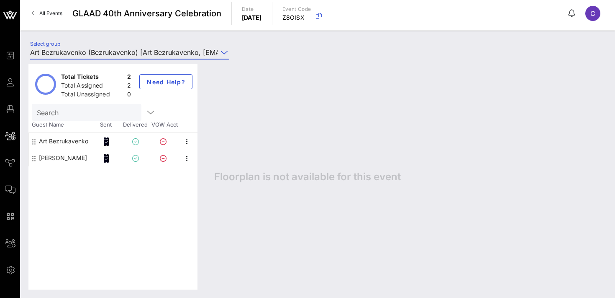
click at [134, 54] on input "Art Bezrukavenko (Bezrukavenko) [Art Bezrukavenko, [EMAIL_ADDRESS][DOMAIN_NAME]]" at bounding box center [124, 52] width 188 height 13
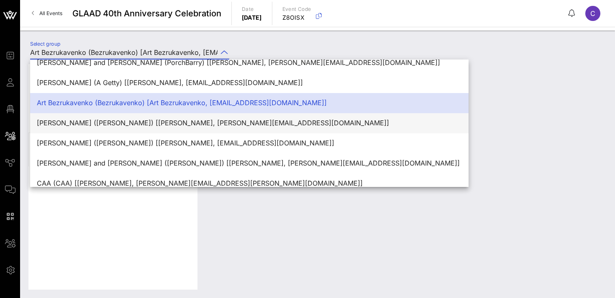
click at [142, 127] on div "[PERSON_NAME] ([PERSON_NAME]) [[PERSON_NAME], [PERSON_NAME][EMAIL_ADDRESS][DOMA…" at bounding box center [249, 123] width 425 height 18
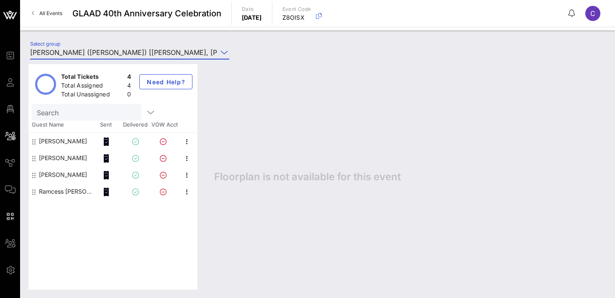
click at [142, 54] on input "[PERSON_NAME] ([PERSON_NAME]) [[PERSON_NAME], [PERSON_NAME][EMAIL_ADDRESS][DOMA…" at bounding box center [124, 52] width 188 height 13
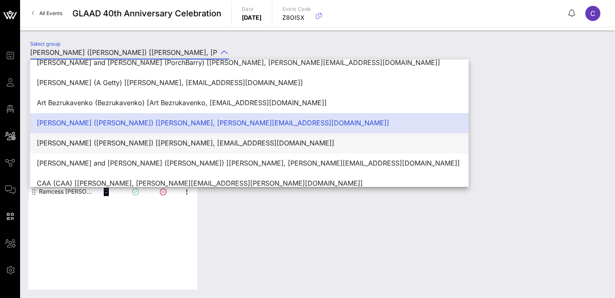
click at [147, 145] on div "[PERSON_NAME] ([PERSON_NAME]) [[PERSON_NAME], [EMAIL_ADDRESS][DOMAIN_NAME]]" at bounding box center [249, 143] width 425 height 8
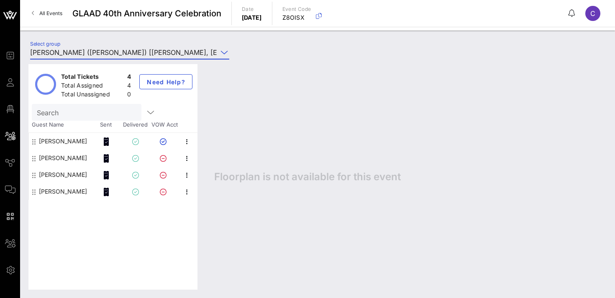
click at [147, 54] on input "[PERSON_NAME] ([PERSON_NAME]) [[PERSON_NAME], [EMAIL_ADDRESS][DOMAIN_NAME]]" at bounding box center [124, 52] width 188 height 13
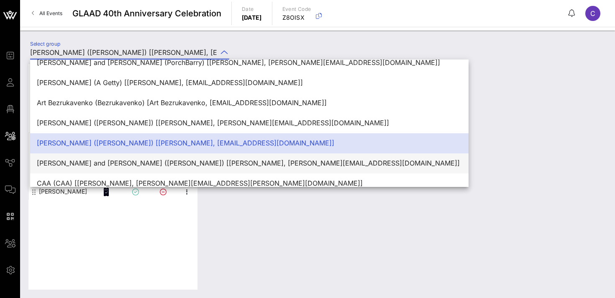
click at [158, 165] on div "[PERSON_NAME] and [PERSON_NAME] ([PERSON_NAME]) [[PERSON_NAME], [PERSON_NAME][E…" at bounding box center [249, 163] width 425 height 8
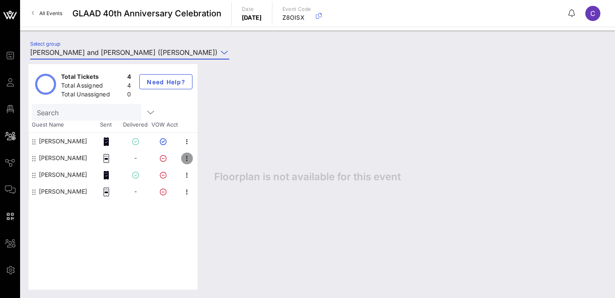
click at [188, 159] on icon "button" at bounding box center [187, 158] width 10 height 10
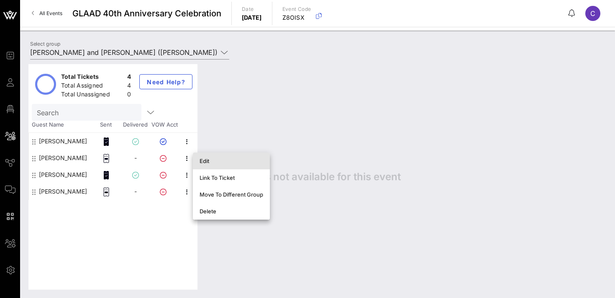
click at [211, 162] on div "Edit" at bounding box center [232, 160] width 64 height 7
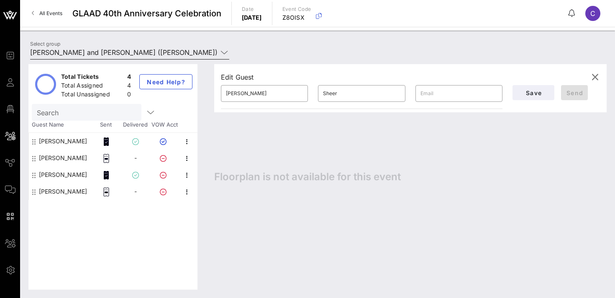
click at [119, 52] on input "[PERSON_NAME] and [PERSON_NAME] ([PERSON_NAME]) [[PERSON_NAME], [PERSON_NAME][E…" at bounding box center [124, 52] width 188 height 13
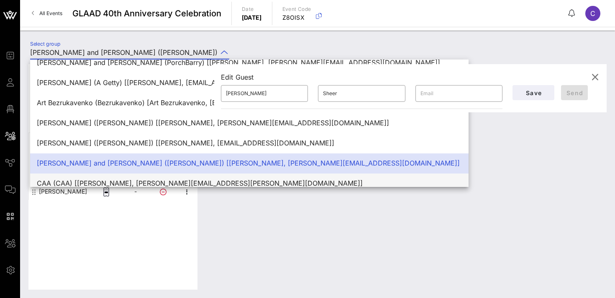
click at [128, 180] on div "CAA (CAA) [[PERSON_NAME], [PERSON_NAME][EMAIL_ADDRESS][PERSON_NAME][DOMAIN_NAME…" at bounding box center [249, 183] width 425 height 8
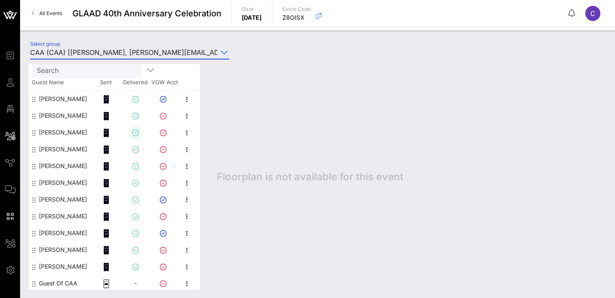
scroll to position [44, 0]
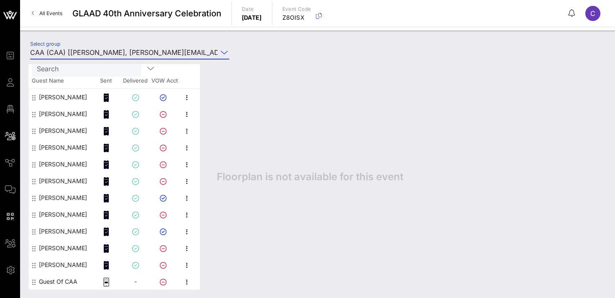
click at [112, 53] on input "CAA (CAA) [[PERSON_NAME], [PERSON_NAME][EMAIL_ADDRESS][PERSON_NAME][DOMAIN_NAME…" at bounding box center [124, 52] width 188 height 13
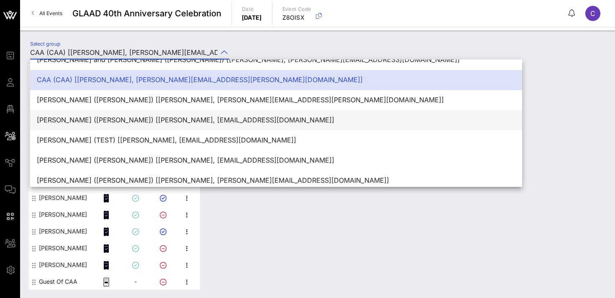
scroll to position [218, 0]
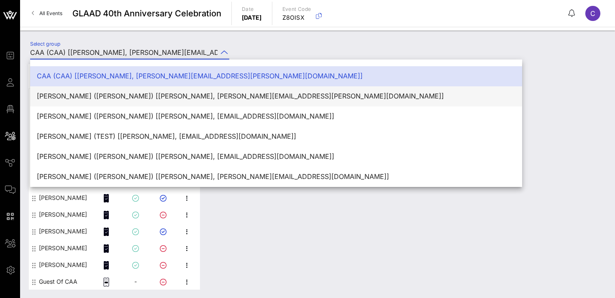
click at [133, 98] on div "[PERSON_NAME] ([PERSON_NAME]) [[PERSON_NAME], [PERSON_NAME][EMAIL_ADDRESS][PERS…" at bounding box center [276, 96] width 479 height 8
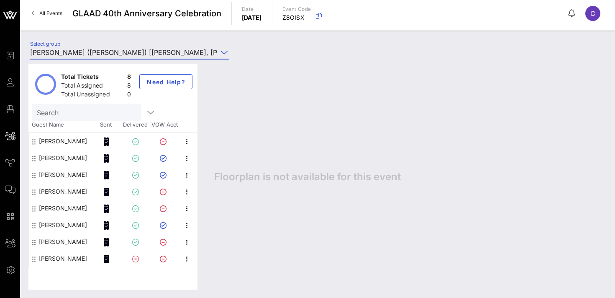
click at [140, 53] on input "[PERSON_NAME] ([PERSON_NAME]) [[PERSON_NAME], [PERSON_NAME][EMAIL_ADDRESS][PERS…" at bounding box center [124, 52] width 188 height 13
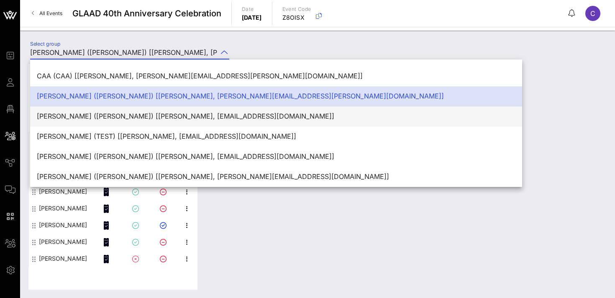
click at [149, 114] on div "[PERSON_NAME] ([PERSON_NAME]) [[PERSON_NAME], [EMAIL_ADDRESS][DOMAIN_NAME]]" at bounding box center [276, 116] width 479 height 8
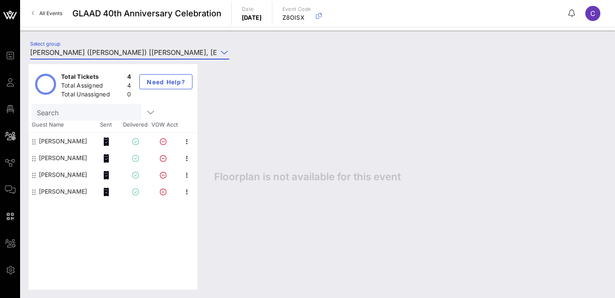
click at [134, 53] on input "[PERSON_NAME] ([PERSON_NAME]) [[PERSON_NAME], [EMAIL_ADDRESS][DOMAIN_NAME]]" at bounding box center [124, 52] width 188 height 13
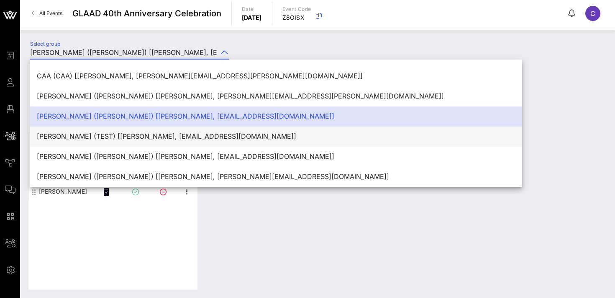
click at [152, 134] on div "[PERSON_NAME] (TEST) [[PERSON_NAME], [EMAIL_ADDRESS][DOMAIN_NAME]]" at bounding box center [276, 136] width 479 height 8
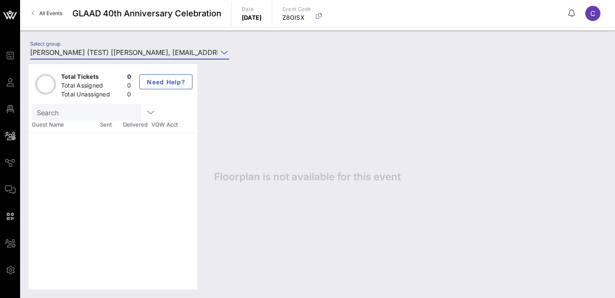
click at [142, 55] on input "[PERSON_NAME] (TEST) [[PERSON_NAME], [EMAIL_ADDRESS][DOMAIN_NAME]]" at bounding box center [124, 52] width 188 height 13
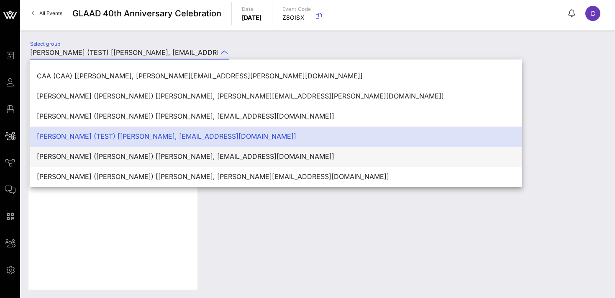
click at [160, 157] on div "[PERSON_NAME] ([PERSON_NAME]) [[PERSON_NAME], [EMAIL_ADDRESS][DOMAIN_NAME]]" at bounding box center [276, 156] width 479 height 8
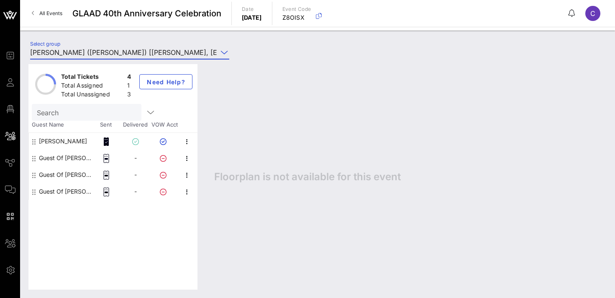
click at [134, 51] on input "[PERSON_NAME] ([PERSON_NAME]) [[PERSON_NAME], [EMAIL_ADDRESS][DOMAIN_NAME]]" at bounding box center [124, 52] width 188 height 13
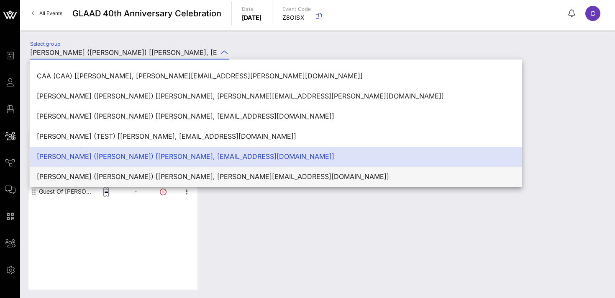
click at [133, 175] on div "[PERSON_NAME] ([PERSON_NAME]) [[PERSON_NAME], [PERSON_NAME][EMAIL_ADDRESS][DOMA…" at bounding box center [276, 176] width 479 height 8
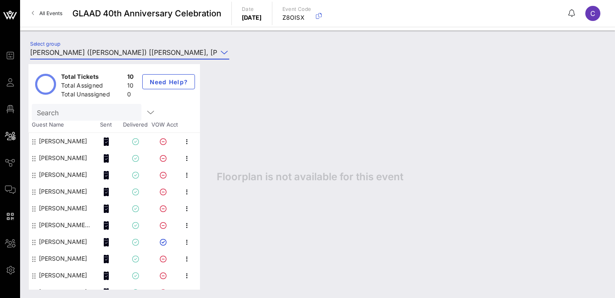
scroll to position [10, 0]
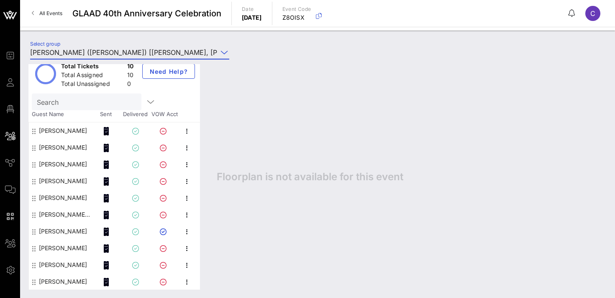
click at [127, 52] on input "[PERSON_NAME] ([PERSON_NAME]) [[PERSON_NAME], [PERSON_NAME][EMAIL_ADDRESS][DOMA…" at bounding box center [124, 52] width 188 height 13
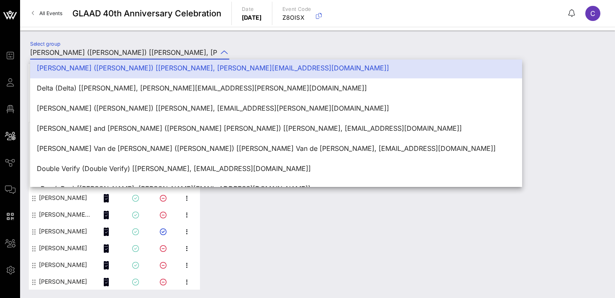
scroll to position [328, 0]
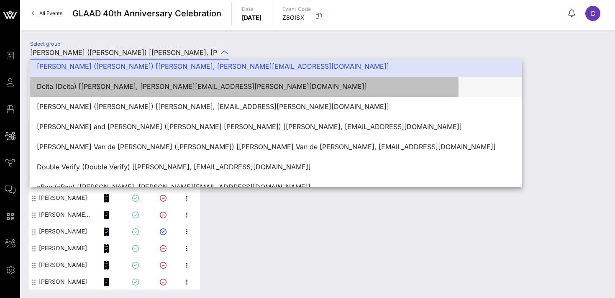
click at [145, 87] on div "Delta (Delta) [[PERSON_NAME], [PERSON_NAME][EMAIL_ADDRESS][PERSON_NAME][DOMAIN_…" at bounding box center [276, 86] width 479 height 8
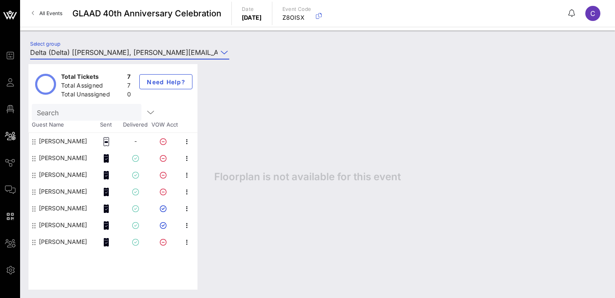
click at [134, 51] on input "Delta (Delta) [[PERSON_NAME], [PERSON_NAME][EMAIL_ADDRESS][PERSON_NAME][DOMAIN_…" at bounding box center [124, 52] width 188 height 13
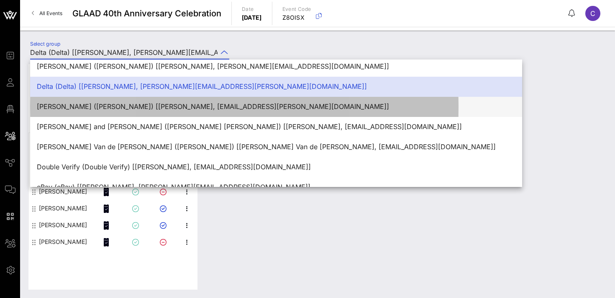
click at [141, 103] on div "[PERSON_NAME] ([PERSON_NAME]) [[PERSON_NAME], [EMAIL_ADDRESS][PERSON_NAME][DOMA…" at bounding box center [276, 107] width 479 height 8
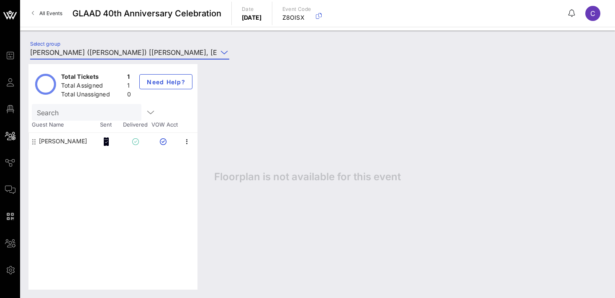
click at [136, 55] on input "[PERSON_NAME] ([PERSON_NAME]) [[PERSON_NAME], [EMAIL_ADDRESS][PERSON_NAME][DOMA…" at bounding box center [124, 52] width 188 height 13
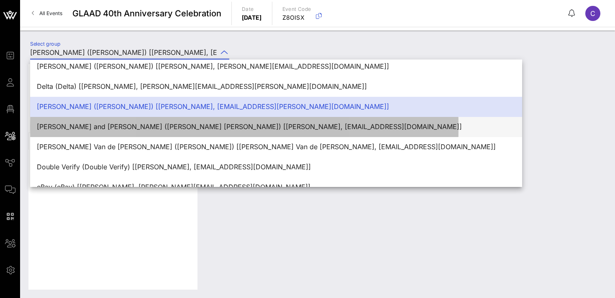
click at [146, 125] on div "[PERSON_NAME] and [PERSON_NAME] ([PERSON_NAME] [PERSON_NAME]) [[PERSON_NAME], […" at bounding box center [276, 127] width 479 height 8
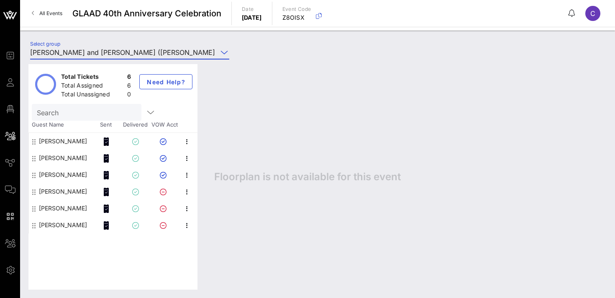
click at [136, 51] on input "[PERSON_NAME] and [PERSON_NAME] ([PERSON_NAME] [PERSON_NAME]) [[PERSON_NAME], […" at bounding box center [124, 52] width 188 height 13
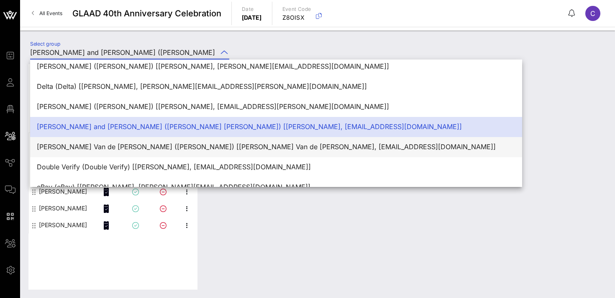
click at [143, 150] on div "[PERSON_NAME] Van de [PERSON_NAME] ([PERSON_NAME]) [[PERSON_NAME] Van de [PERSO…" at bounding box center [276, 147] width 479 height 8
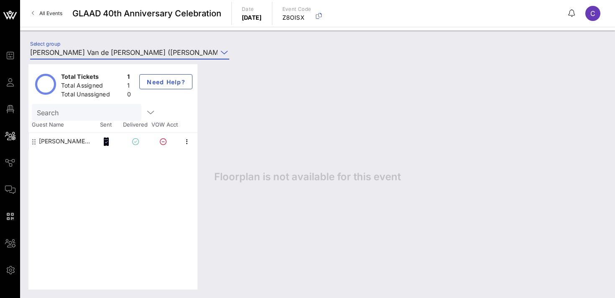
click at [129, 51] on input "[PERSON_NAME] Van de [PERSON_NAME] ([PERSON_NAME]) [[PERSON_NAME] Van de [PERSO…" at bounding box center [124, 52] width 188 height 13
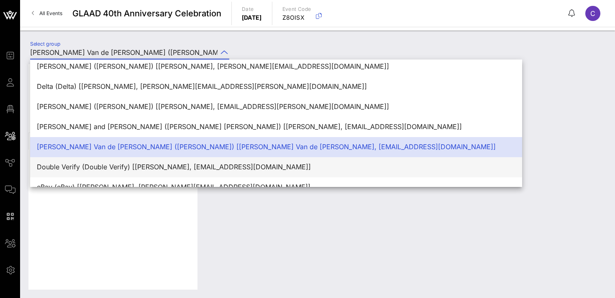
click at [139, 168] on div "Double Verify (Double Verify) [[PERSON_NAME], [EMAIL_ADDRESS][DOMAIN_NAME]]" at bounding box center [276, 167] width 479 height 8
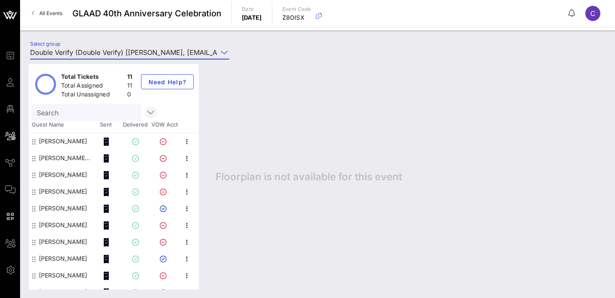
scroll to position [27, 0]
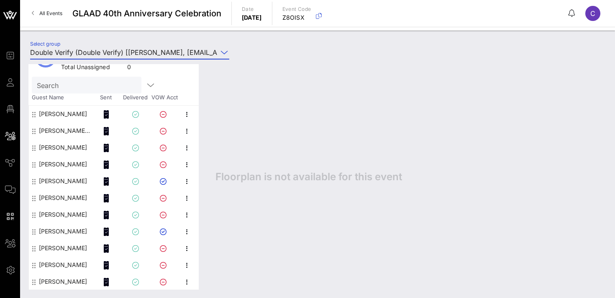
click at [130, 52] on input "Double Verify (Double Verify) [[PERSON_NAME], [EMAIL_ADDRESS][DOMAIN_NAME]]" at bounding box center [124, 52] width 188 height 13
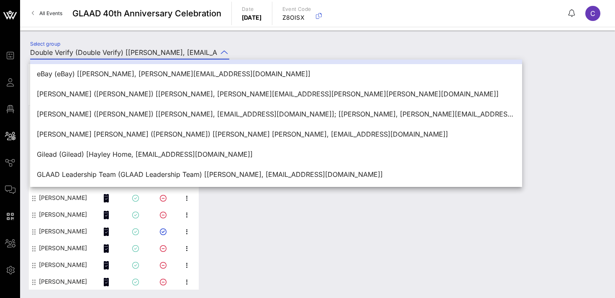
scroll to position [442, 0]
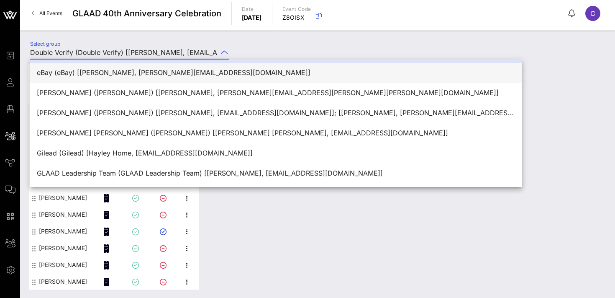
click at [152, 75] on div "eBay (eBay) [[PERSON_NAME], [PERSON_NAME][EMAIL_ADDRESS][DOMAIN_NAME]]" at bounding box center [276, 73] width 479 height 8
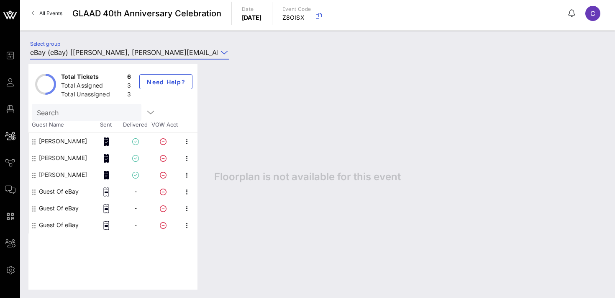
click at [150, 52] on input "eBay (eBay) [[PERSON_NAME], [PERSON_NAME][EMAIL_ADDRESS][DOMAIN_NAME]]" at bounding box center [124, 52] width 188 height 13
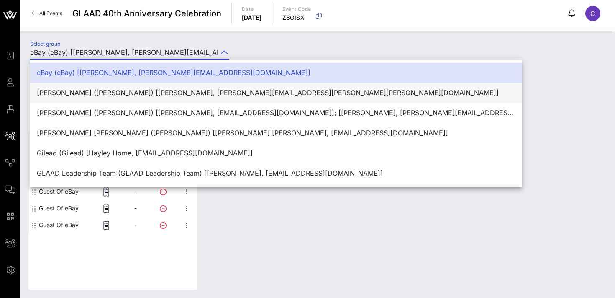
click at [157, 95] on div "[PERSON_NAME] ([PERSON_NAME]) [[PERSON_NAME], [PERSON_NAME][EMAIL_ADDRESS][PERS…" at bounding box center [276, 93] width 479 height 8
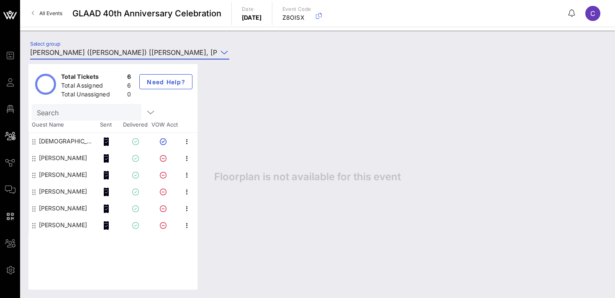
click at [149, 52] on input "[PERSON_NAME] ([PERSON_NAME]) [[PERSON_NAME], [PERSON_NAME][EMAIL_ADDRESS][PERS…" at bounding box center [124, 52] width 188 height 13
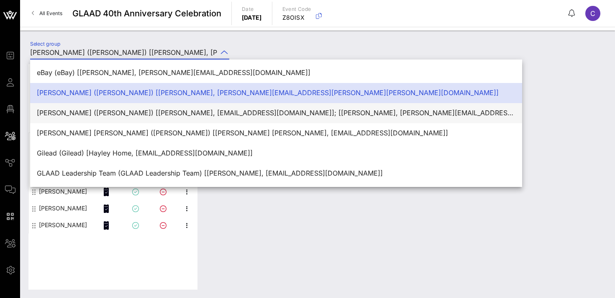
click at [156, 113] on div "[PERSON_NAME] ([PERSON_NAME]) [[PERSON_NAME], [EMAIL_ADDRESS][DOMAIN_NAME]]; [[…" at bounding box center [276, 113] width 479 height 8
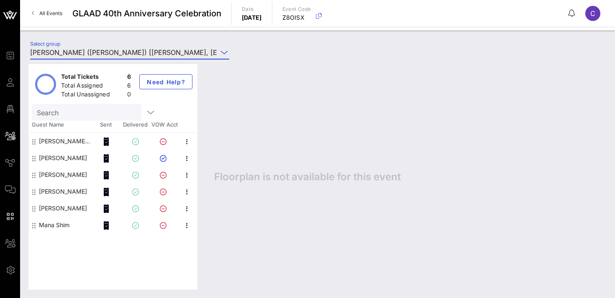
click at [146, 53] on input "[PERSON_NAME] ([PERSON_NAME]) [[PERSON_NAME], [EMAIL_ADDRESS][DOMAIN_NAME]]; [[…" at bounding box center [124, 52] width 188 height 13
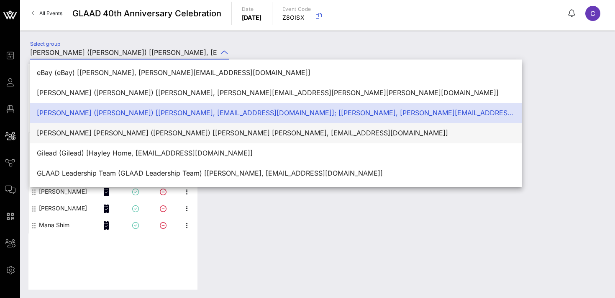
click at [165, 133] on div "[PERSON_NAME] [PERSON_NAME] ([PERSON_NAME]) [[PERSON_NAME] [PERSON_NAME], [EMAI…" at bounding box center [276, 133] width 479 height 8
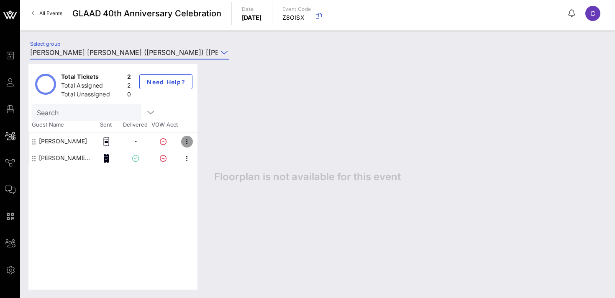
click at [190, 141] on icon "button" at bounding box center [187, 141] width 10 height 10
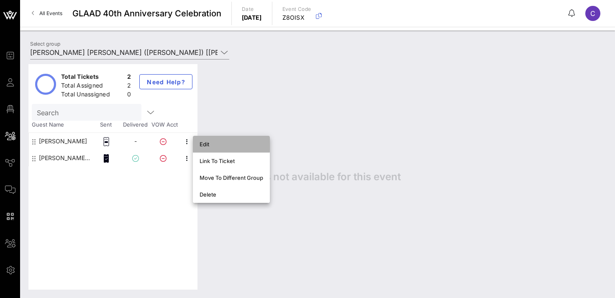
click at [206, 144] on div "Edit" at bounding box center [232, 144] width 64 height 7
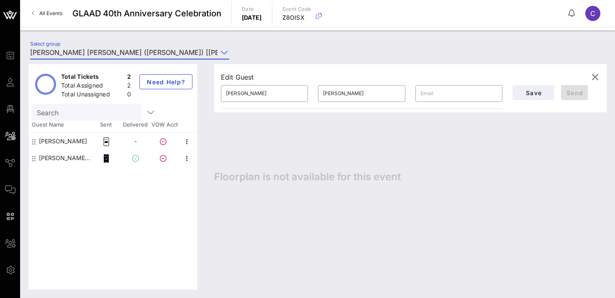
click at [140, 54] on input "[PERSON_NAME] [PERSON_NAME] ([PERSON_NAME]) [[PERSON_NAME] [PERSON_NAME], [EMAI…" at bounding box center [124, 52] width 188 height 13
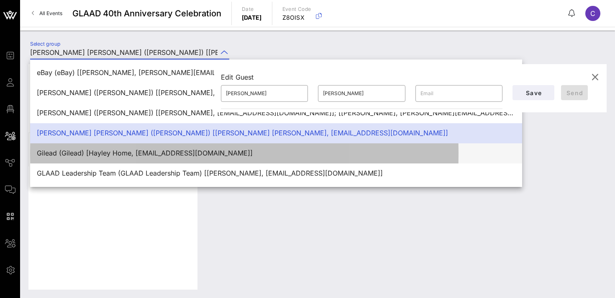
click at [144, 153] on div "Gilead (Gilead) [Hayley Home, [EMAIL_ADDRESS][DOMAIN_NAME]]" at bounding box center [276, 153] width 479 height 8
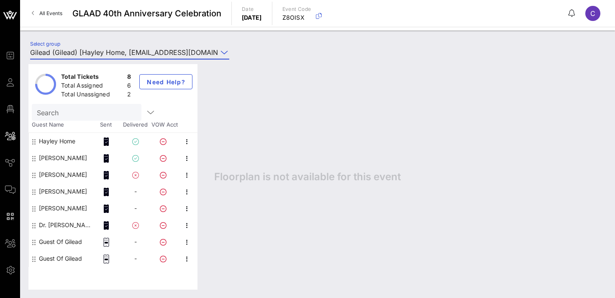
click at [131, 54] on input "Gilead (Gilead) [Hayley Home, [EMAIL_ADDRESS][DOMAIN_NAME]]" at bounding box center [124, 52] width 188 height 13
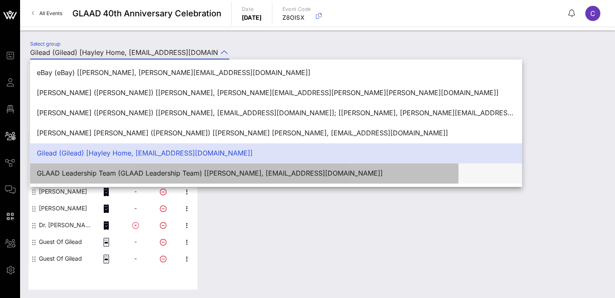
click at [154, 172] on div "GLAAD Leadership Team (GLAAD Leadership Team) [[PERSON_NAME], [EMAIL_ADDRESS][D…" at bounding box center [276, 173] width 479 height 8
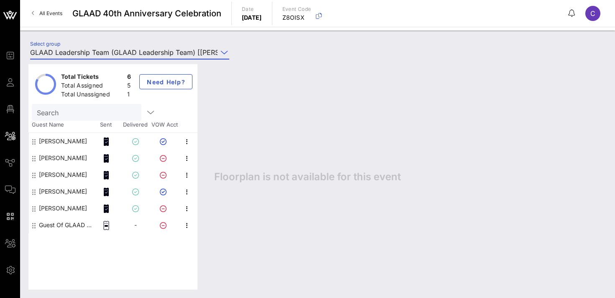
click at [140, 55] on input "GLAAD Leadership Team (GLAAD Leadership Team) [[PERSON_NAME], [EMAIL_ADDRESS][D…" at bounding box center [124, 52] width 188 height 13
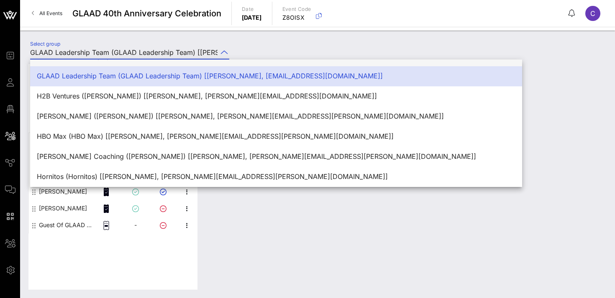
scroll to position [542, 0]
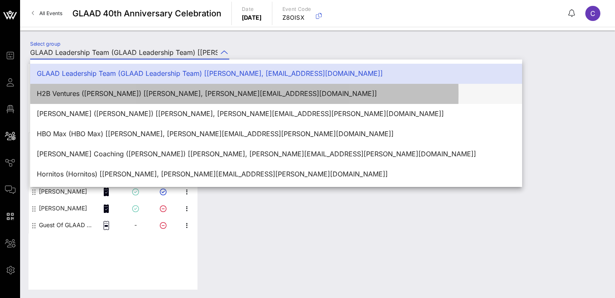
click at [152, 95] on div "H2B Ventures ([PERSON_NAME]) [[PERSON_NAME], [PERSON_NAME][EMAIL_ADDRESS][DOMAI…" at bounding box center [276, 94] width 479 height 8
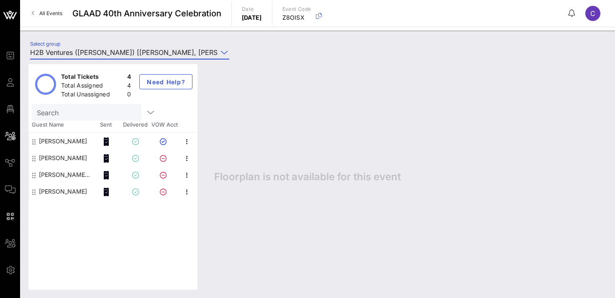
click at [141, 54] on input "H2B Ventures ([PERSON_NAME]) [[PERSON_NAME], [PERSON_NAME][EMAIL_ADDRESS][DOMAI…" at bounding box center [124, 52] width 188 height 13
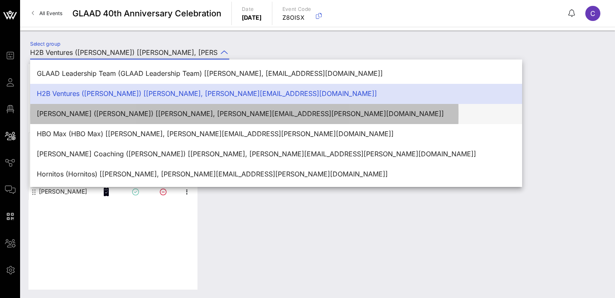
click at [148, 115] on div "[PERSON_NAME] ([PERSON_NAME]) [[PERSON_NAME], [PERSON_NAME][EMAIL_ADDRESS][PERS…" at bounding box center [276, 114] width 479 height 8
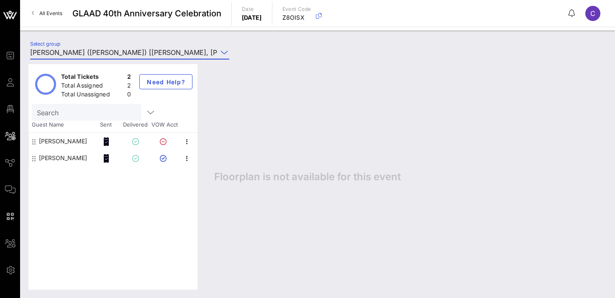
click at [146, 52] on input "[PERSON_NAME] ([PERSON_NAME]) [[PERSON_NAME], [PERSON_NAME][EMAIL_ADDRESS][PERS…" at bounding box center [124, 52] width 188 height 13
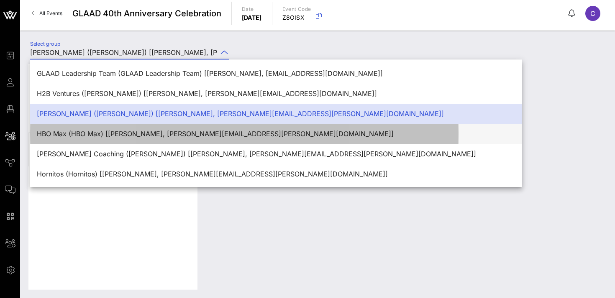
click at [159, 133] on div "HBO Max (HBO Max) [[PERSON_NAME], [PERSON_NAME][EMAIL_ADDRESS][PERSON_NAME][DOM…" at bounding box center [276, 134] width 479 height 8
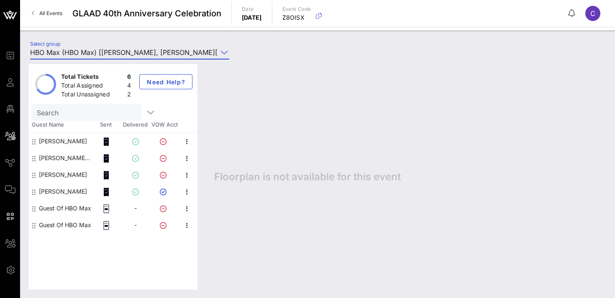
click at [146, 55] on input "HBO Max (HBO Max) [[PERSON_NAME], [PERSON_NAME][EMAIL_ADDRESS][PERSON_NAME][DOM…" at bounding box center [124, 52] width 188 height 13
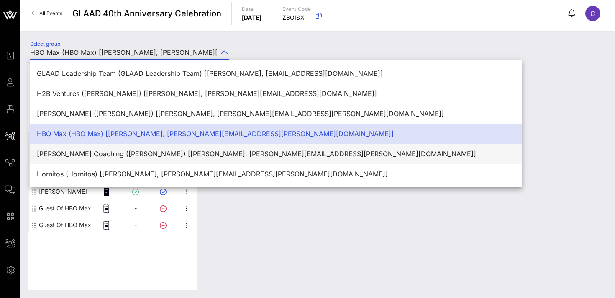
click at [162, 150] on div "[PERSON_NAME] Coaching ([PERSON_NAME]) [[PERSON_NAME], [PERSON_NAME][EMAIL_ADDR…" at bounding box center [276, 154] width 479 height 8
type input "[PERSON_NAME] Coaching ([PERSON_NAME]) [[PERSON_NAME], [PERSON_NAME][EMAIL_ADDR…"
